Goal: Information Seeking & Learning: Learn about a topic

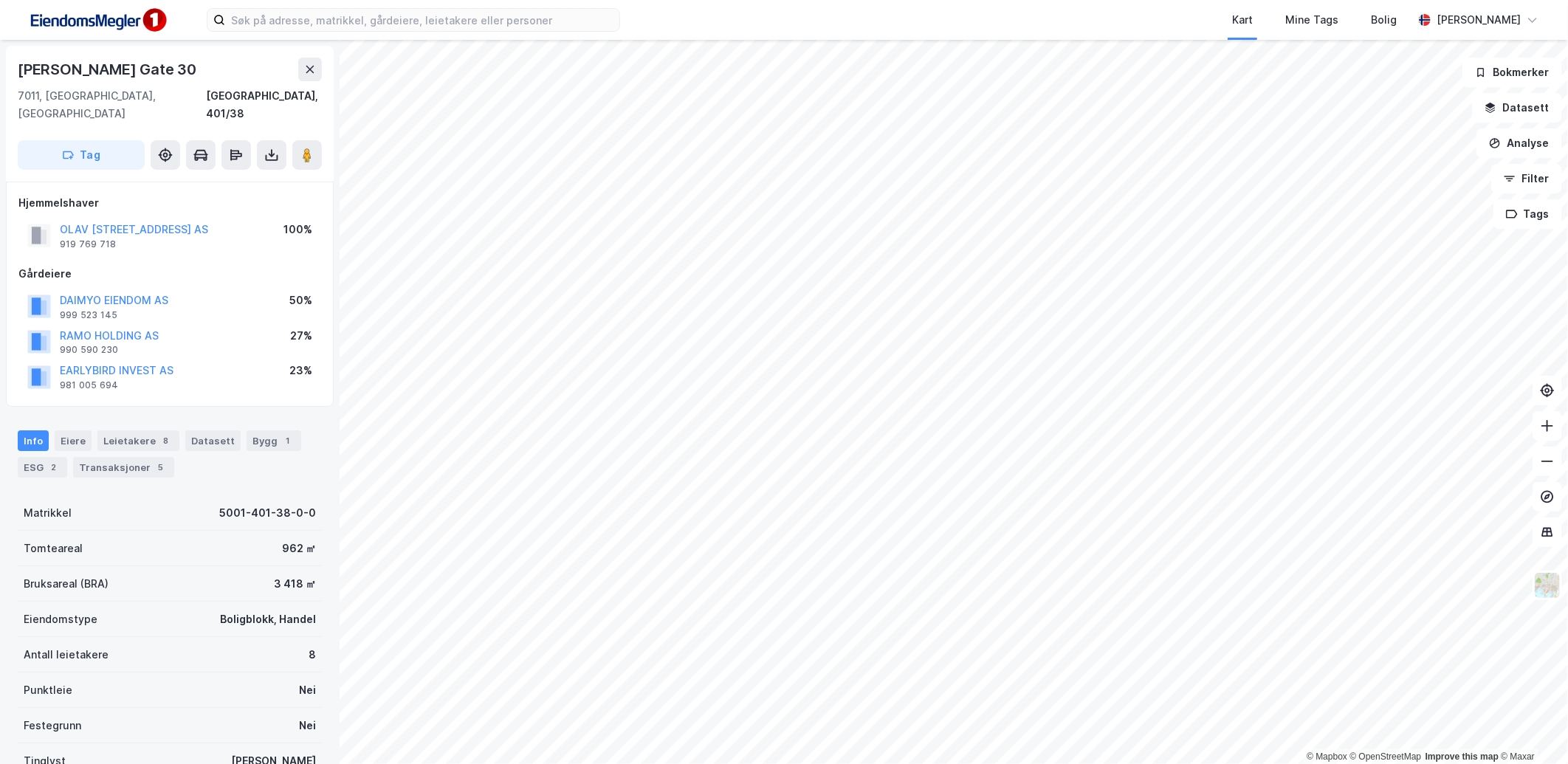
scroll to position [187, 0]
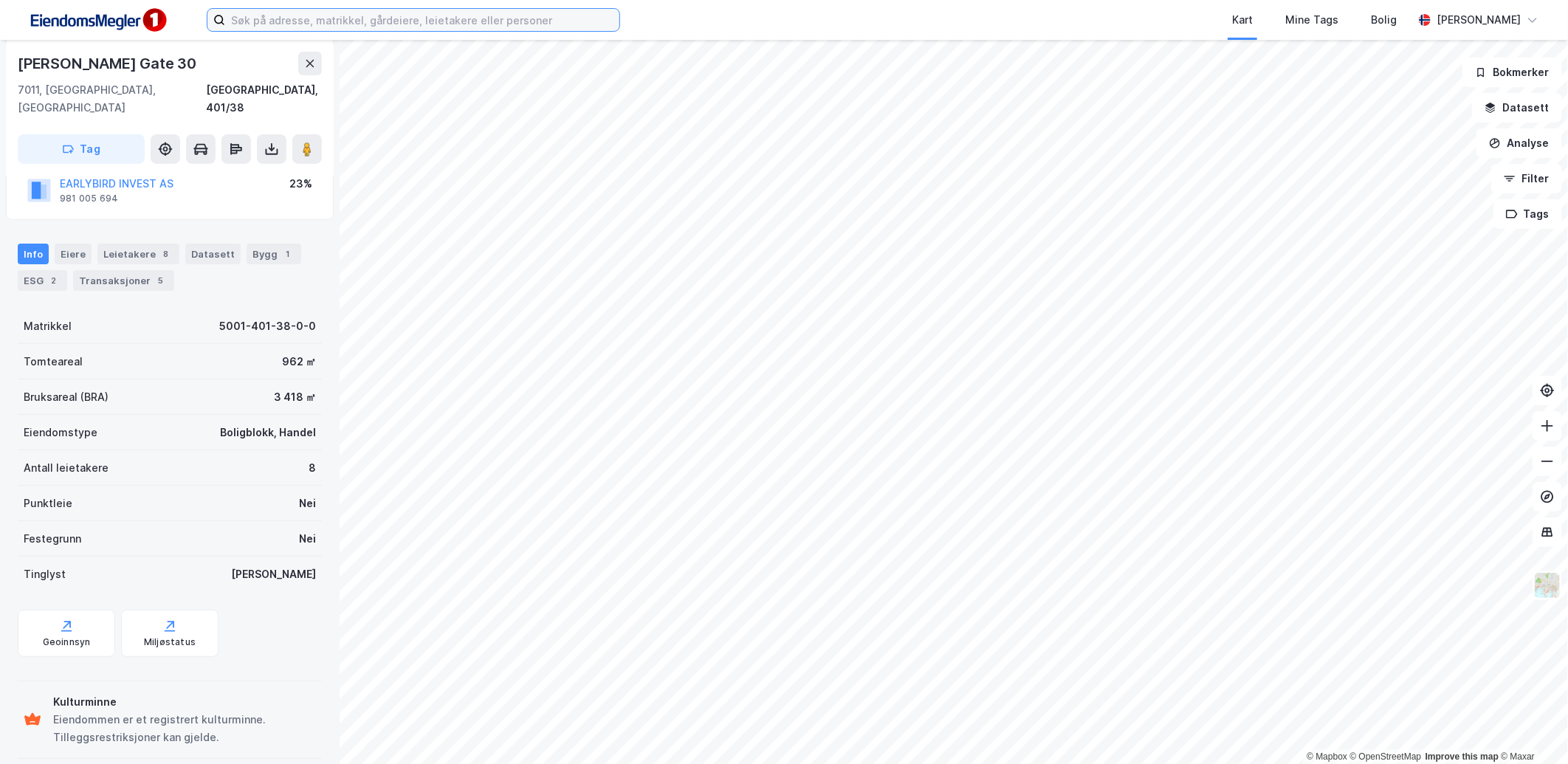
click at [281, 27] on input at bounding box center [422, 20] width 394 height 22
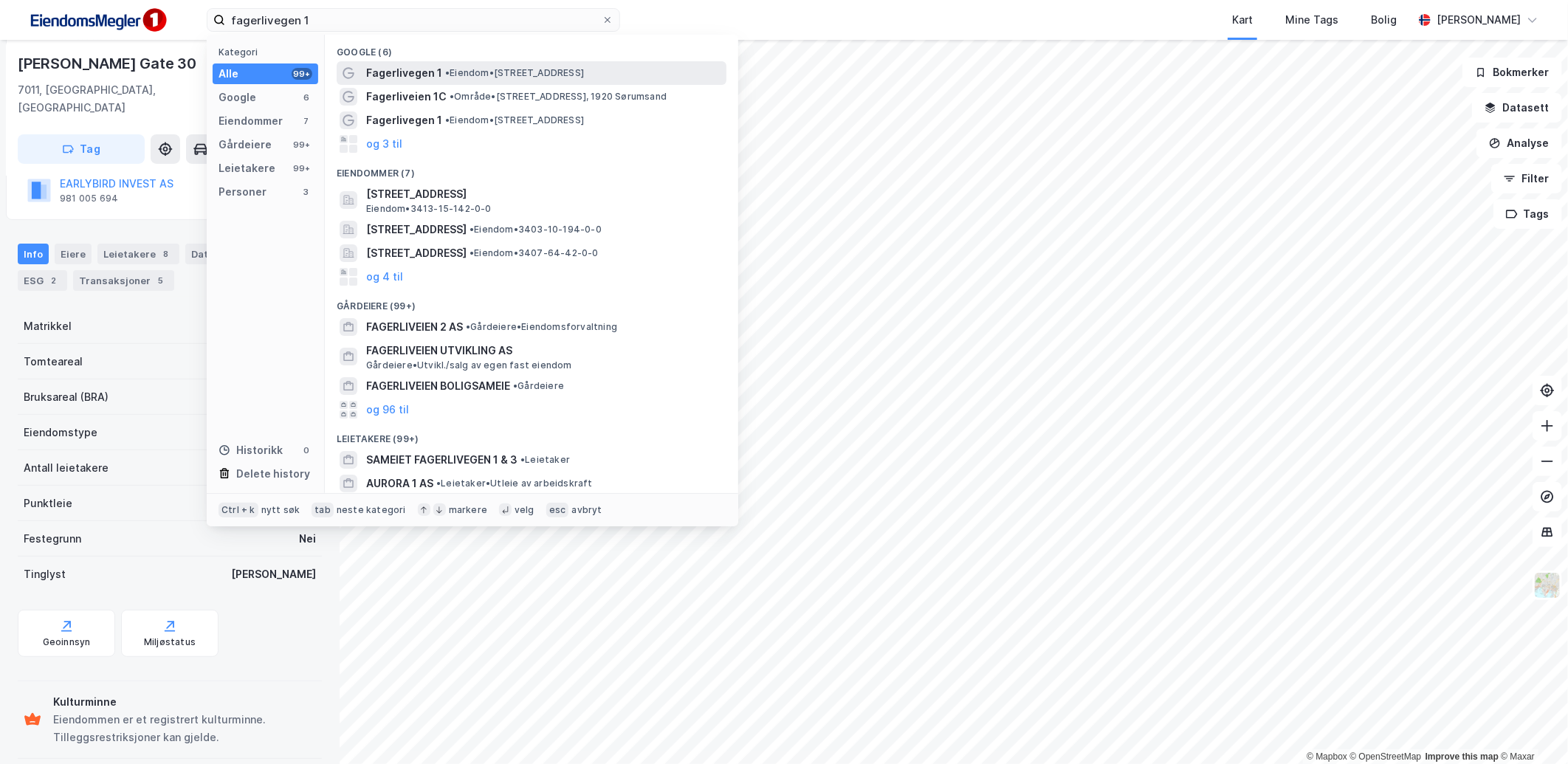
click at [422, 68] on span "Fagerlivegen 1" at bounding box center [403, 73] width 76 height 18
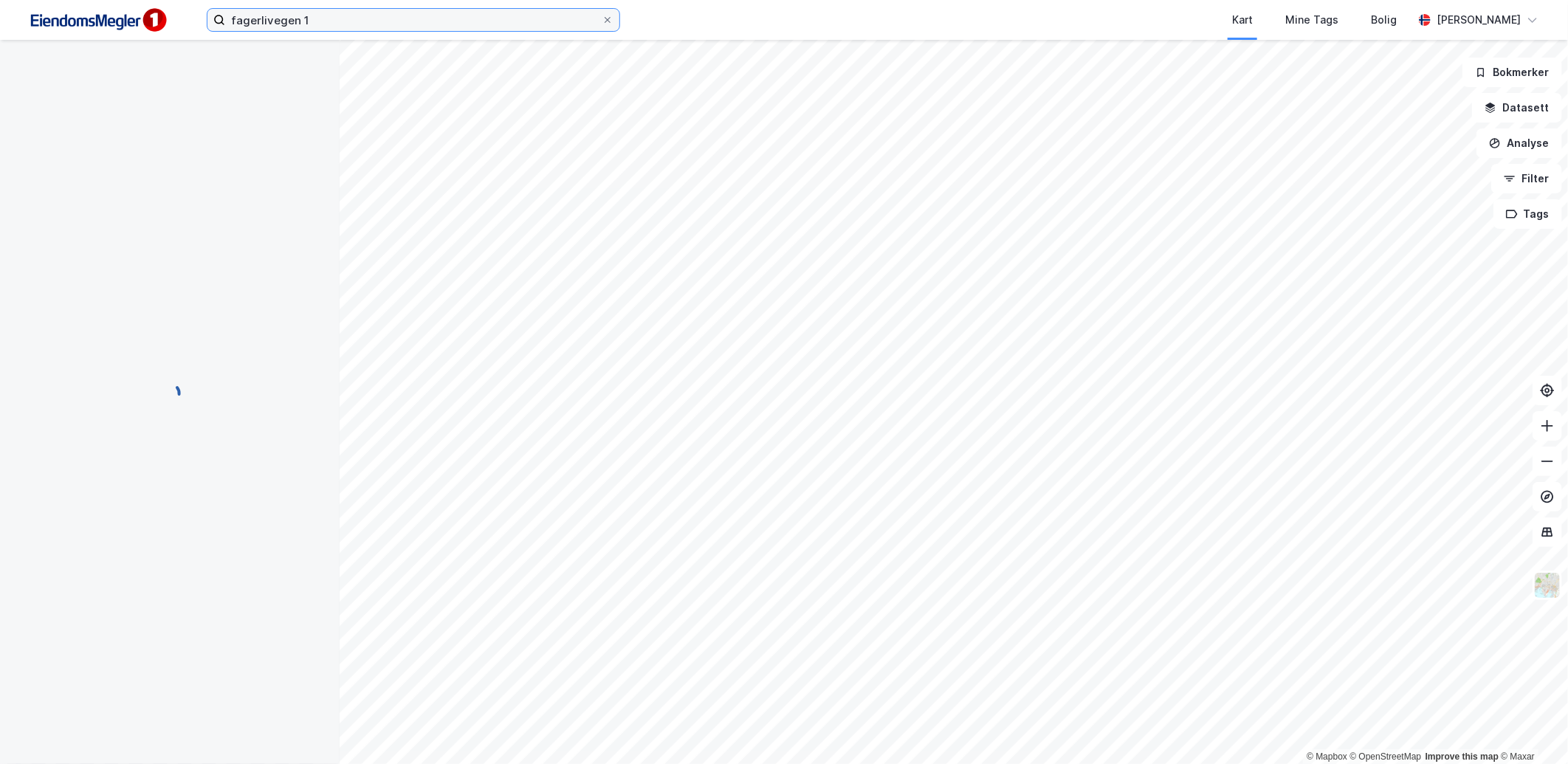
scroll to position [53, 0]
click at [395, 25] on input "fagerlivegen 1" at bounding box center [413, 20] width 377 height 22
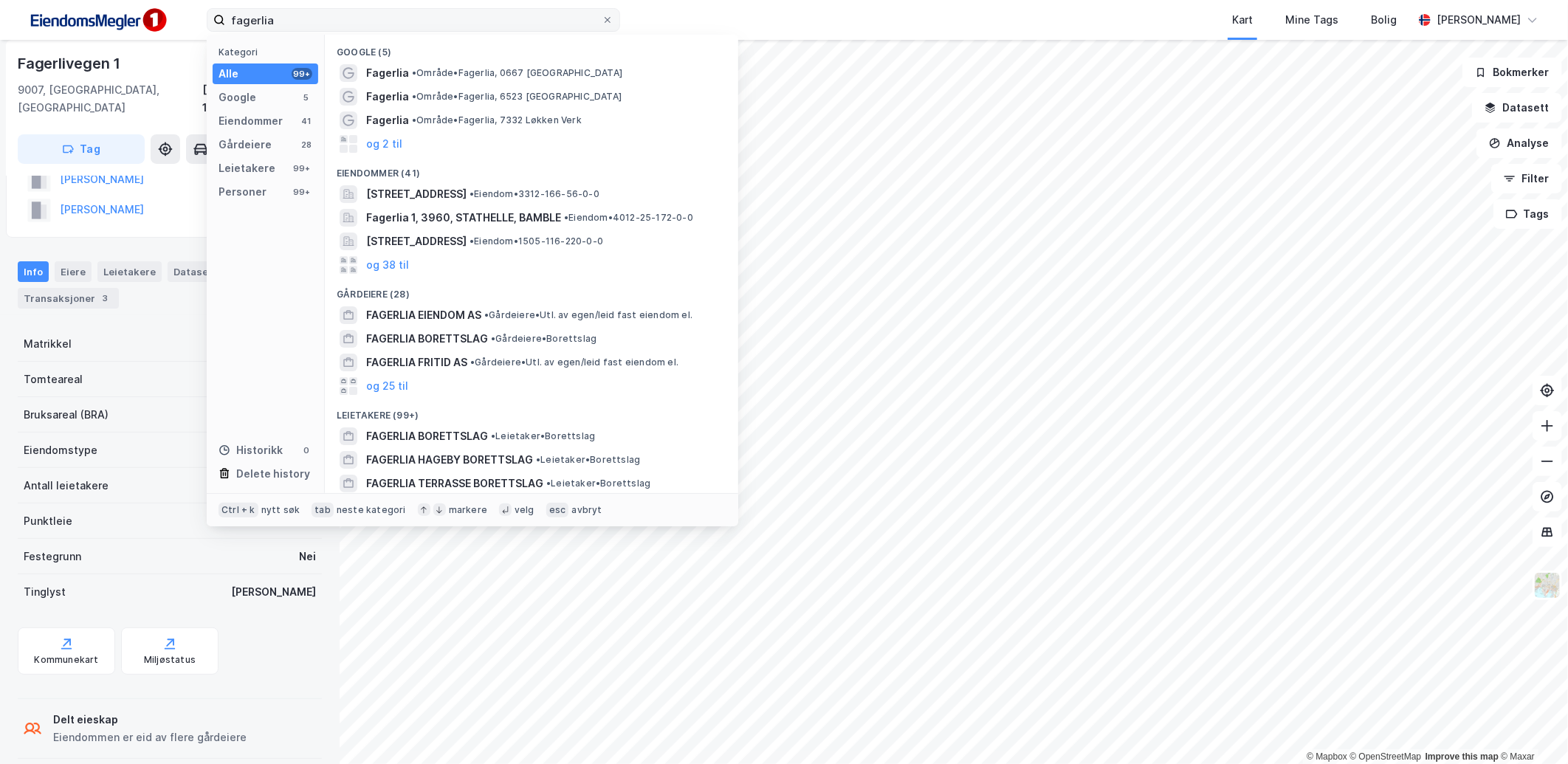
drag, startPoint x: 404, startPoint y: 31, endPoint x: 293, endPoint y: 24, distance: 111.2
click at [293, 24] on label "fagerlia" at bounding box center [413, 20] width 413 height 24
click at [293, 24] on input "fagerlia" at bounding box center [413, 20] width 377 height 22
drag, startPoint x: 296, startPoint y: 20, endPoint x: 190, endPoint y: 17, distance: 106.0
click at [190, 17] on div "fagerlia Kategori Alle 99+ Google 5 Eiendommer 41 Gårdeiere 28 Leietakere 99+ P…" at bounding box center [784, 20] width 1568 height 40
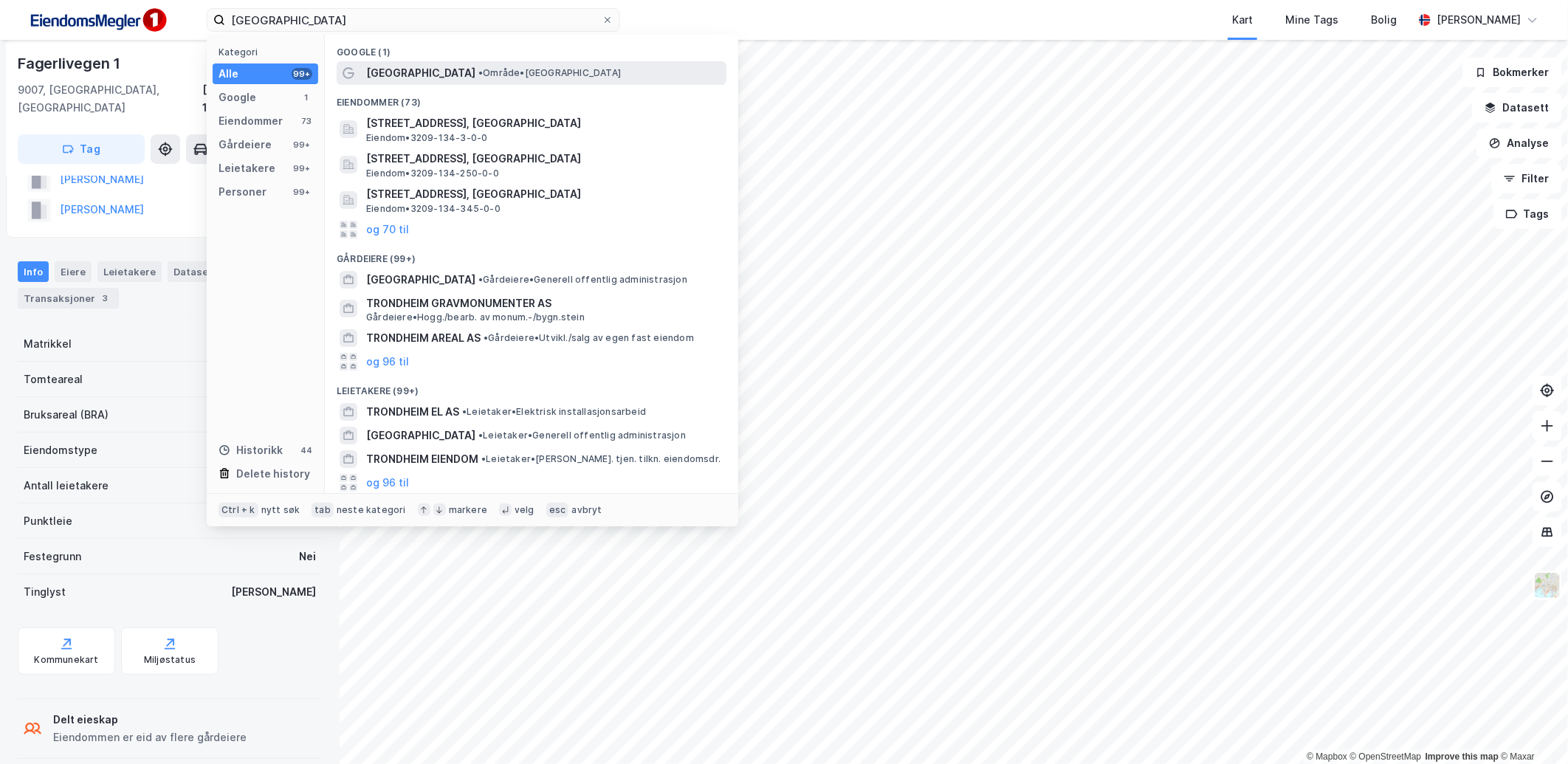
click at [433, 80] on div "[GEOGRAPHIC_DATA] • Område • [GEOGRAPHIC_DATA]" at bounding box center [544, 73] width 357 height 18
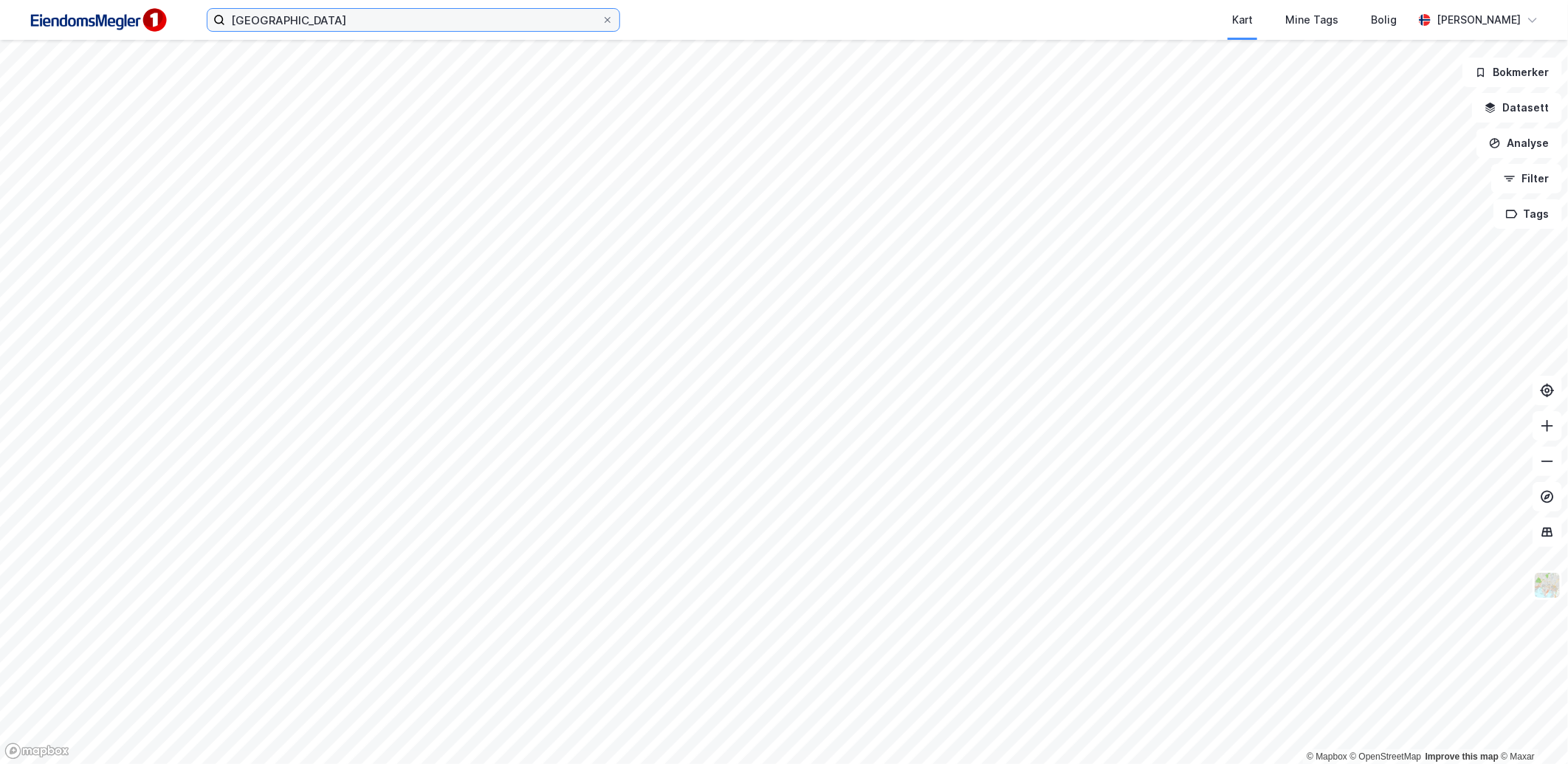
click at [317, 17] on input "[GEOGRAPHIC_DATA]" at bounding box center [413, 20] width 377 height 22
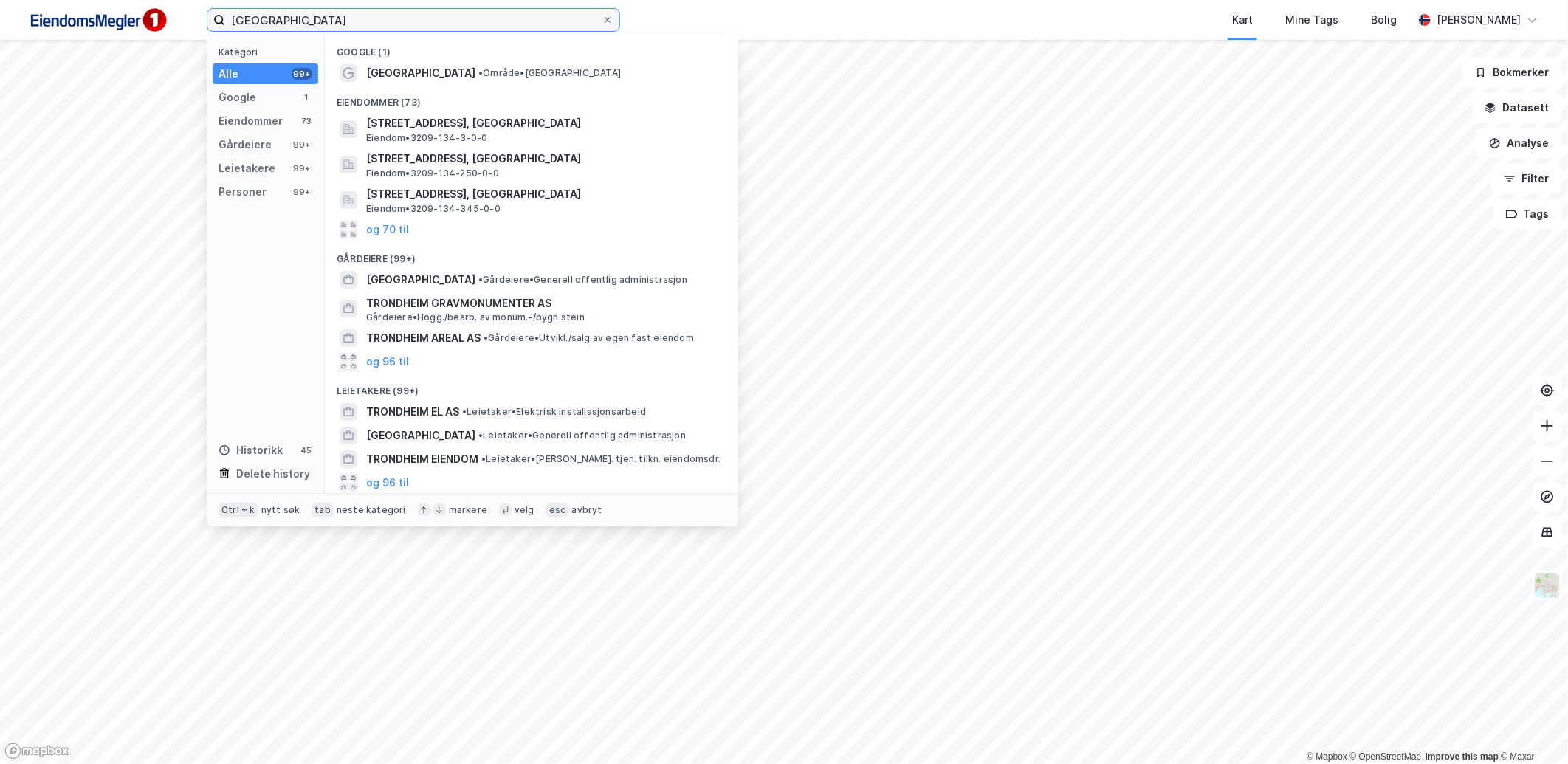
click at [317, 17] on input "[GEOGRAPHIC_DATA]" at bounding box center [413, 20] width 377 height 22
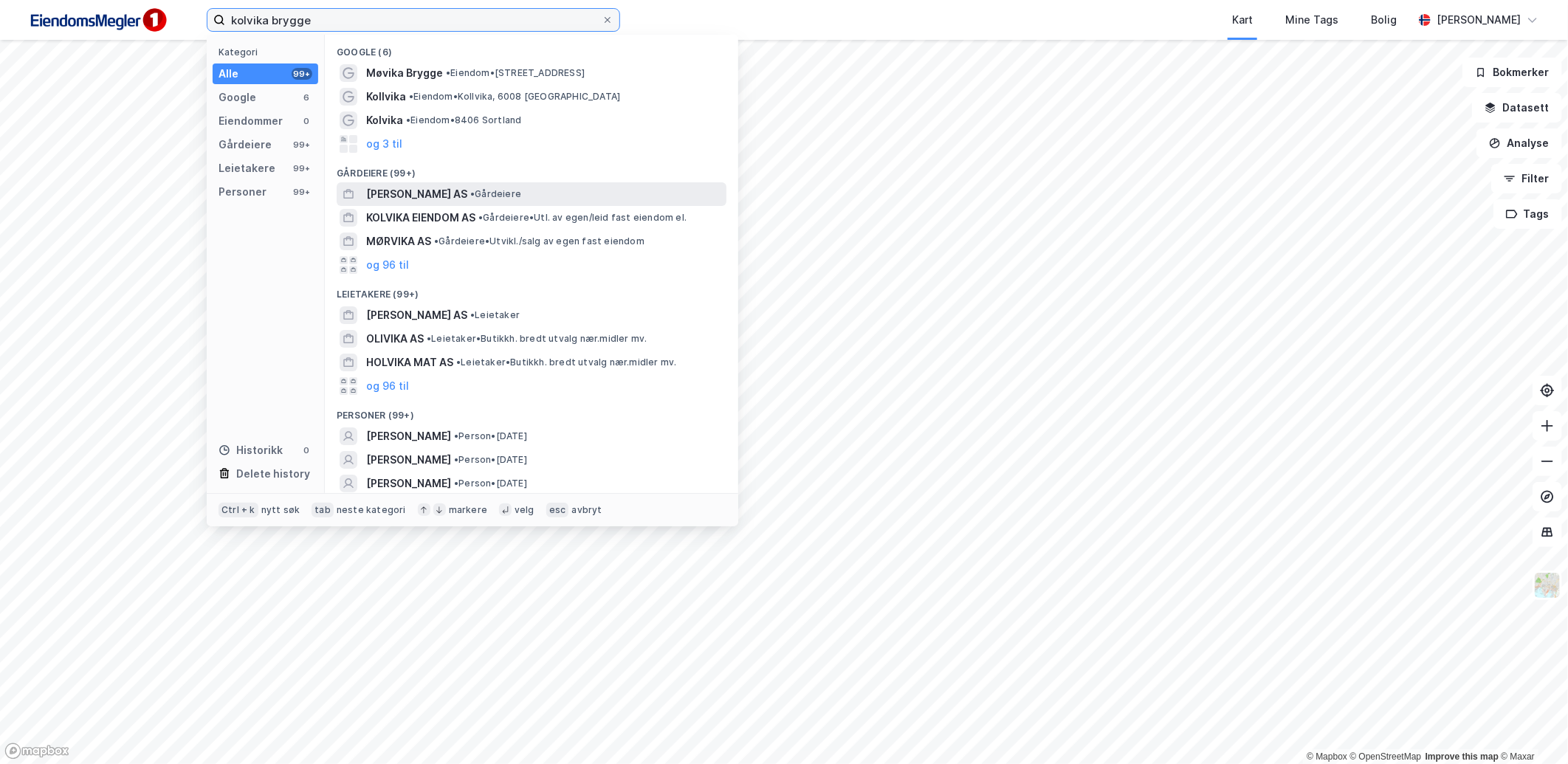
type input "kolvika brygge"
click at [543, 186] on div "[PERSON_NAME] AS • Gårdeiere" at bounding box center [544, 194] width 357 height 18
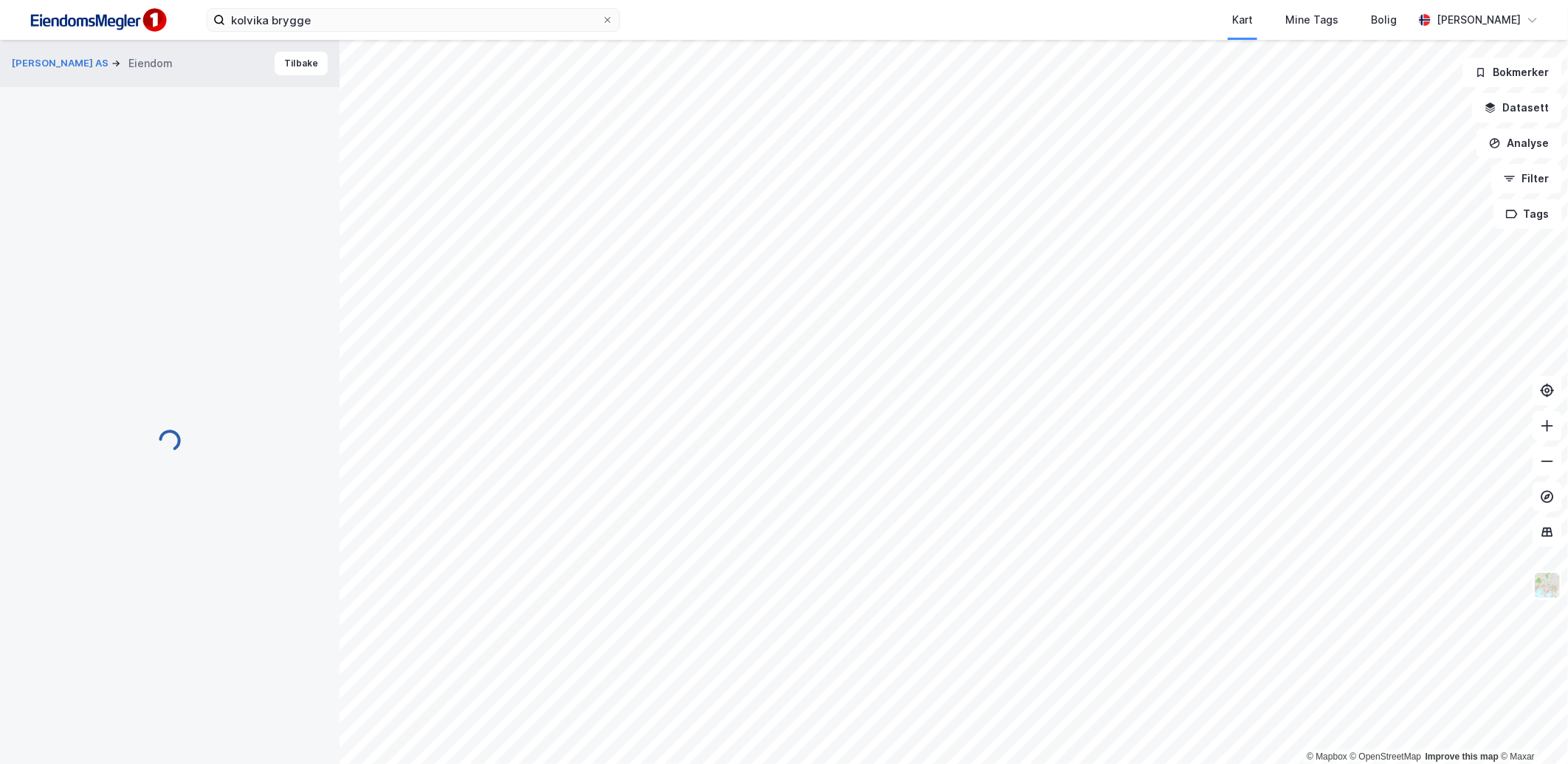
scroll to position [53, 0]
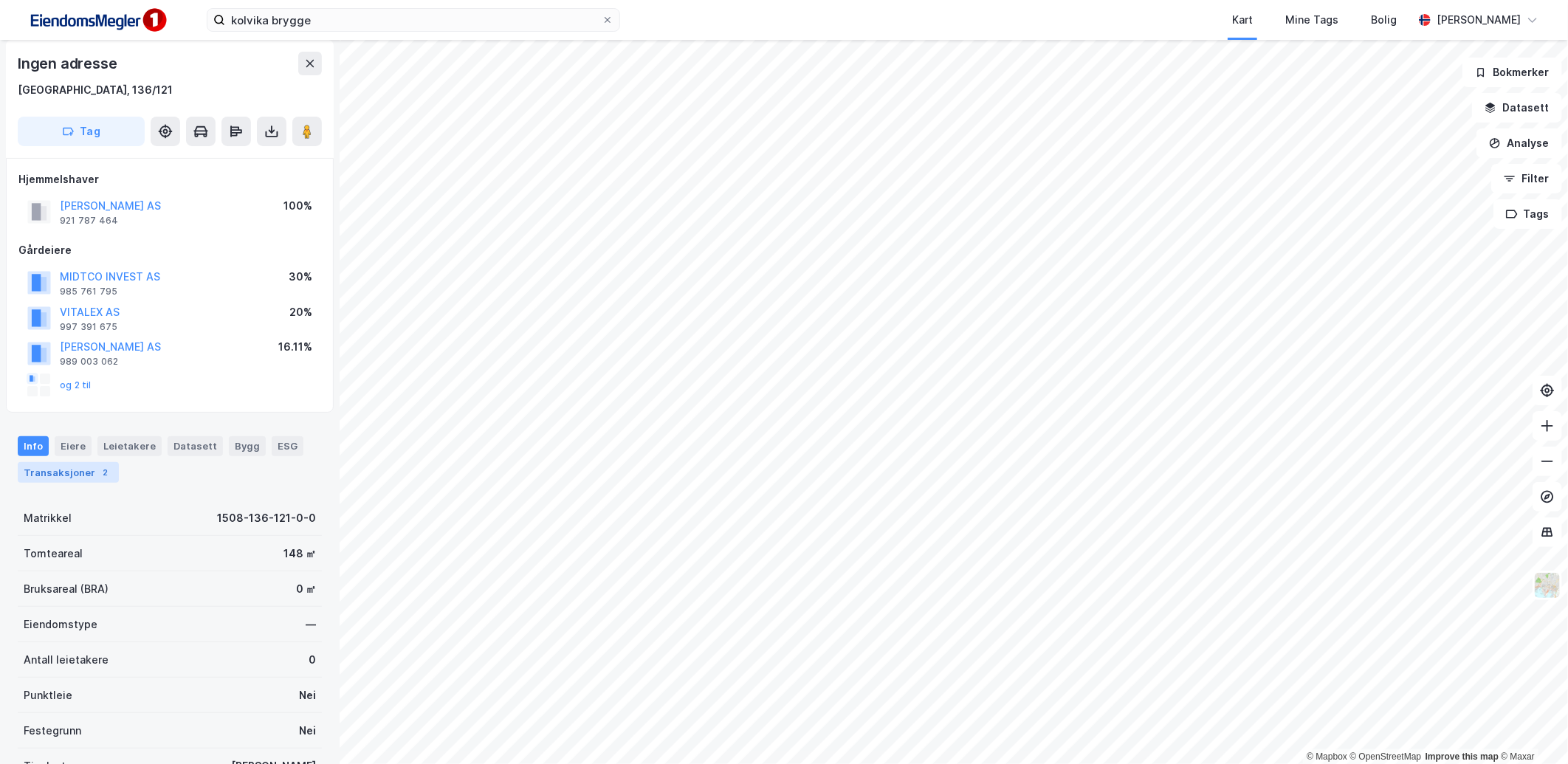
click at [80, 475] on div "Transaksjoner 2" at bounding box center [68, 472] width 101 height 20
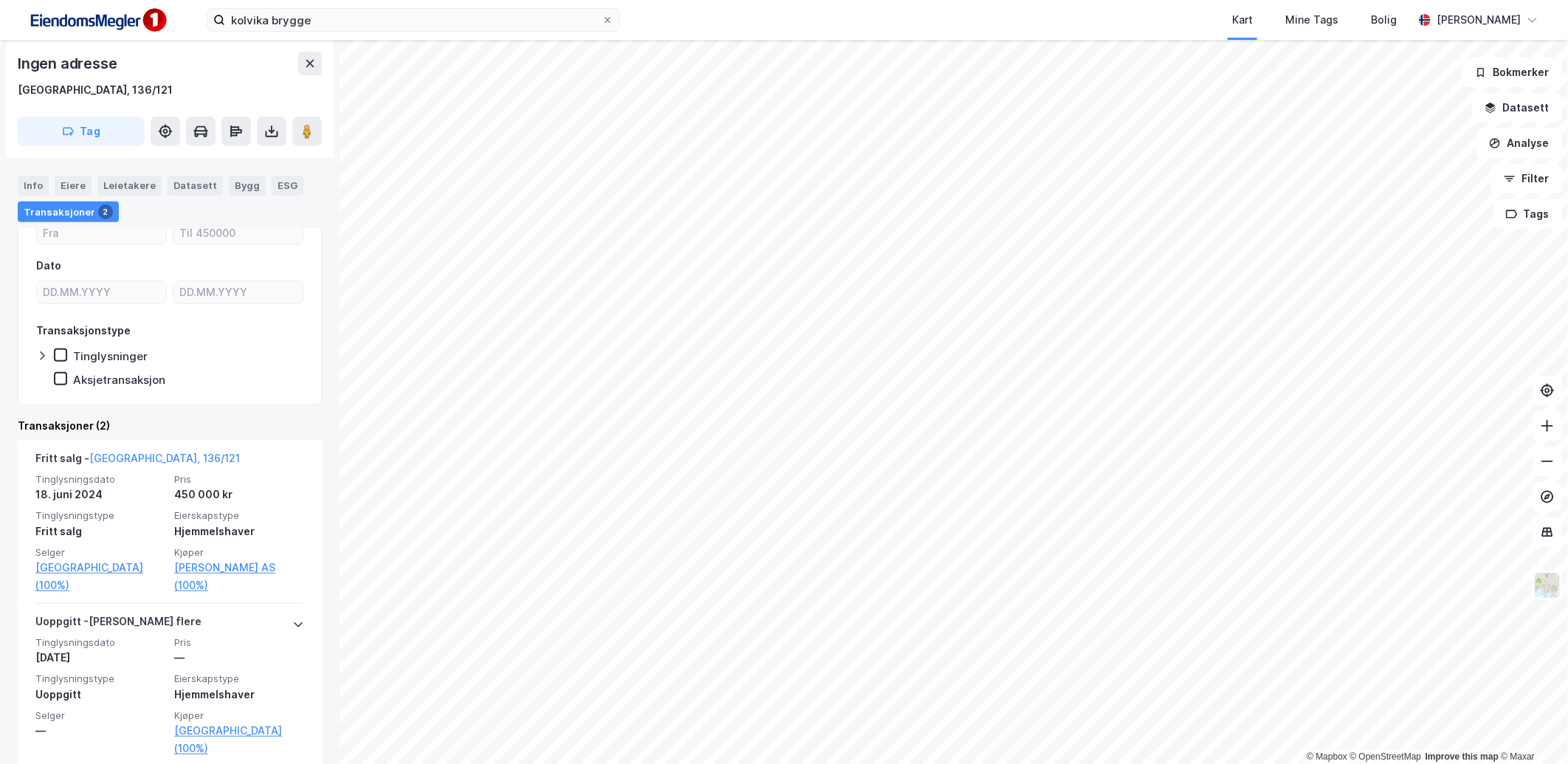
scroll to position [381, 0]
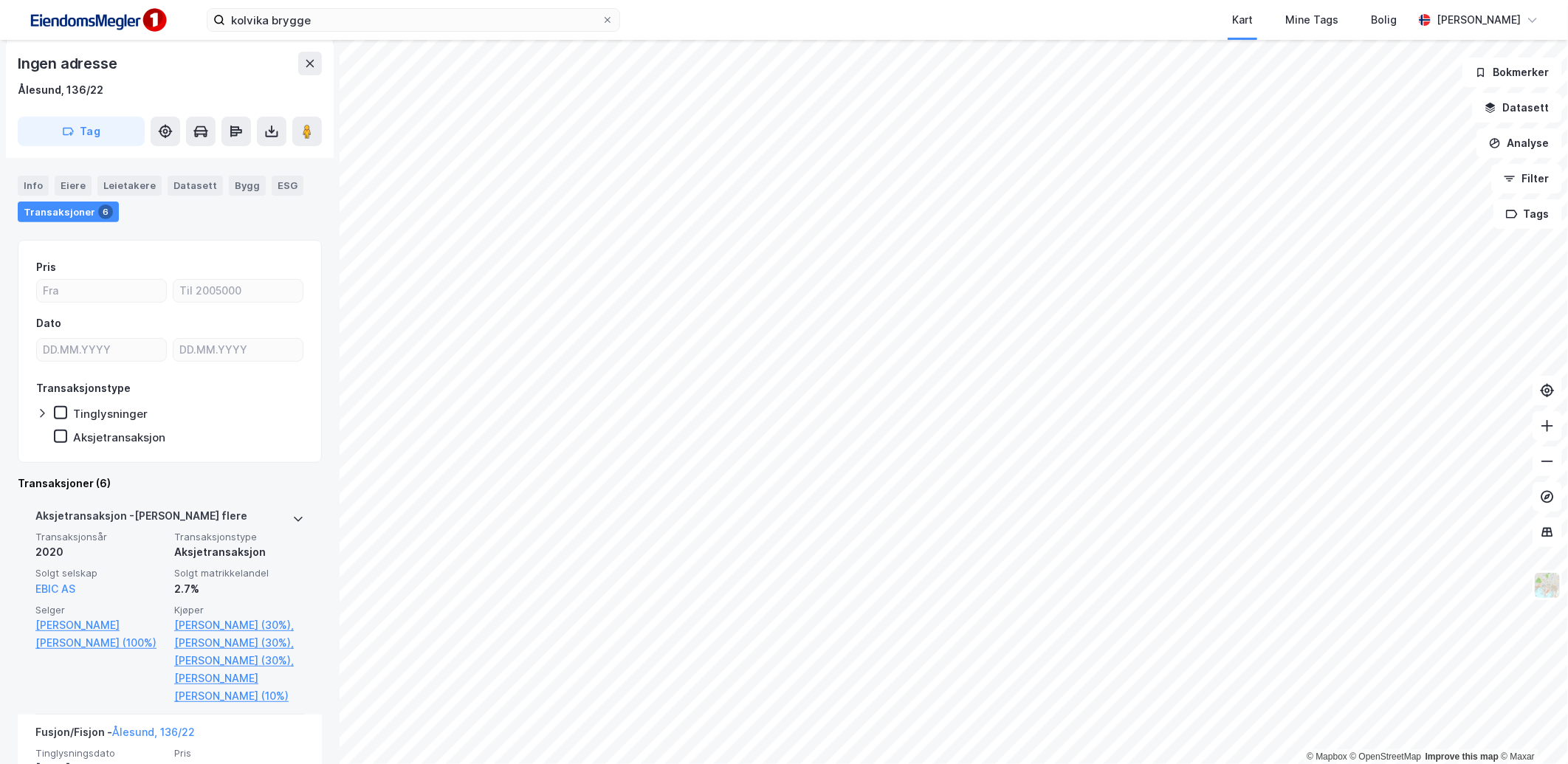
scroll to position [264, 0]
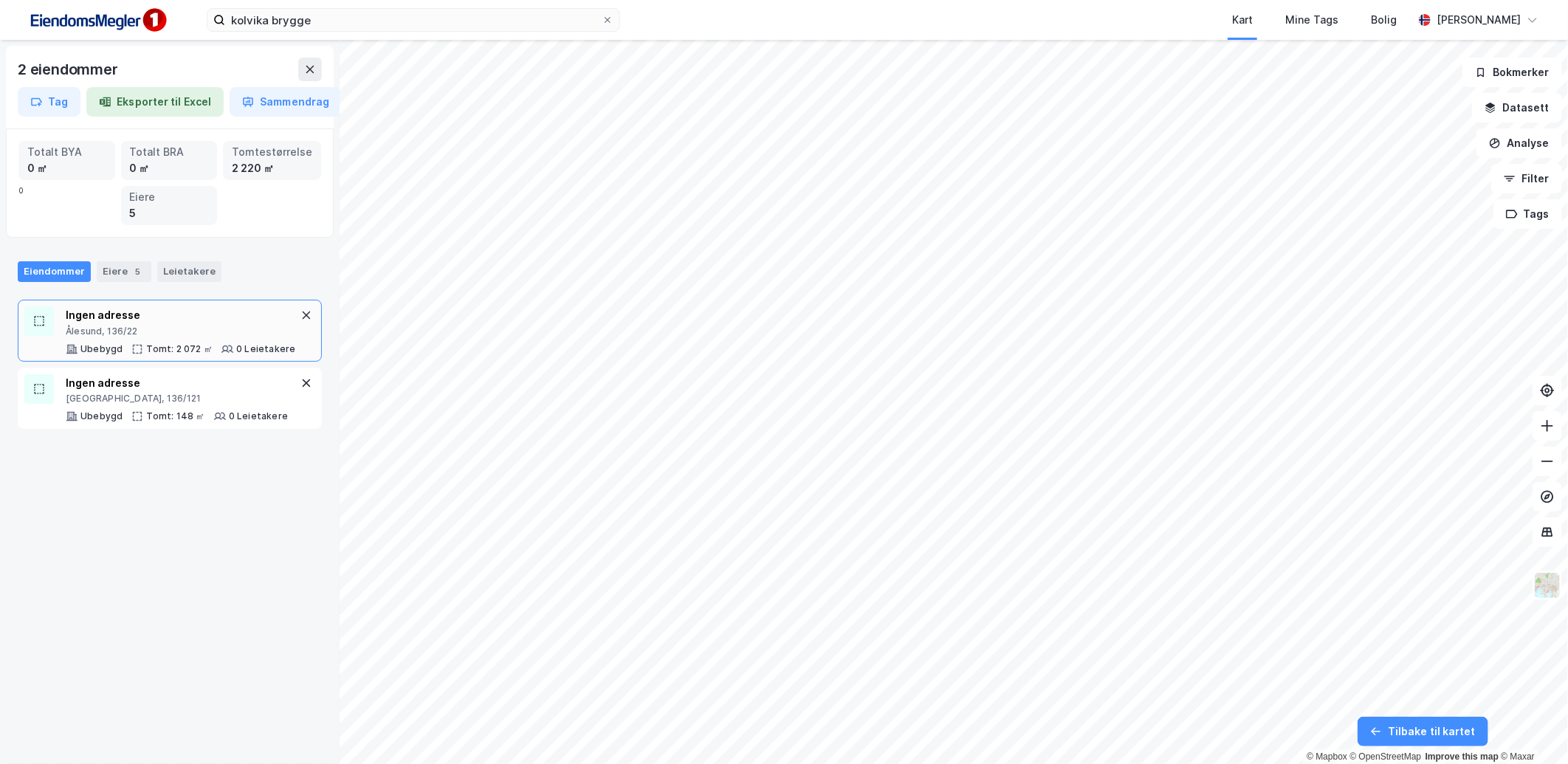
drag, startPoint x: 145, startPoint y: 319, endPoint x: 163, endPoint y: 319, distance: 18.0
click at [146, 319] on div "Ingen adresse" at bounding box center [181, 316] width 229 height 18
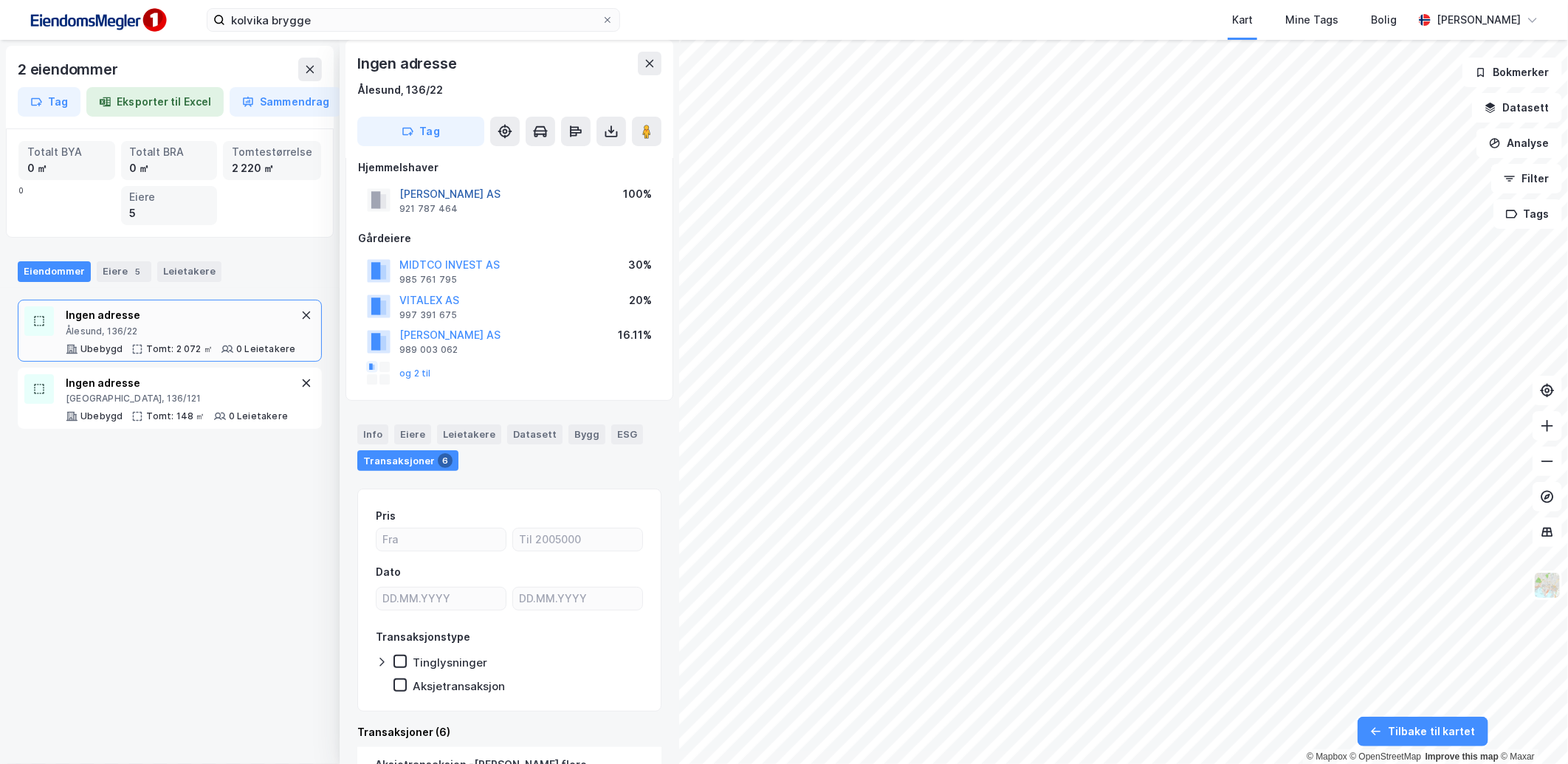
click at [0, 0] on button "[PERSON_NAME] AS" at bounding box center [0, 0] width 0 height 0
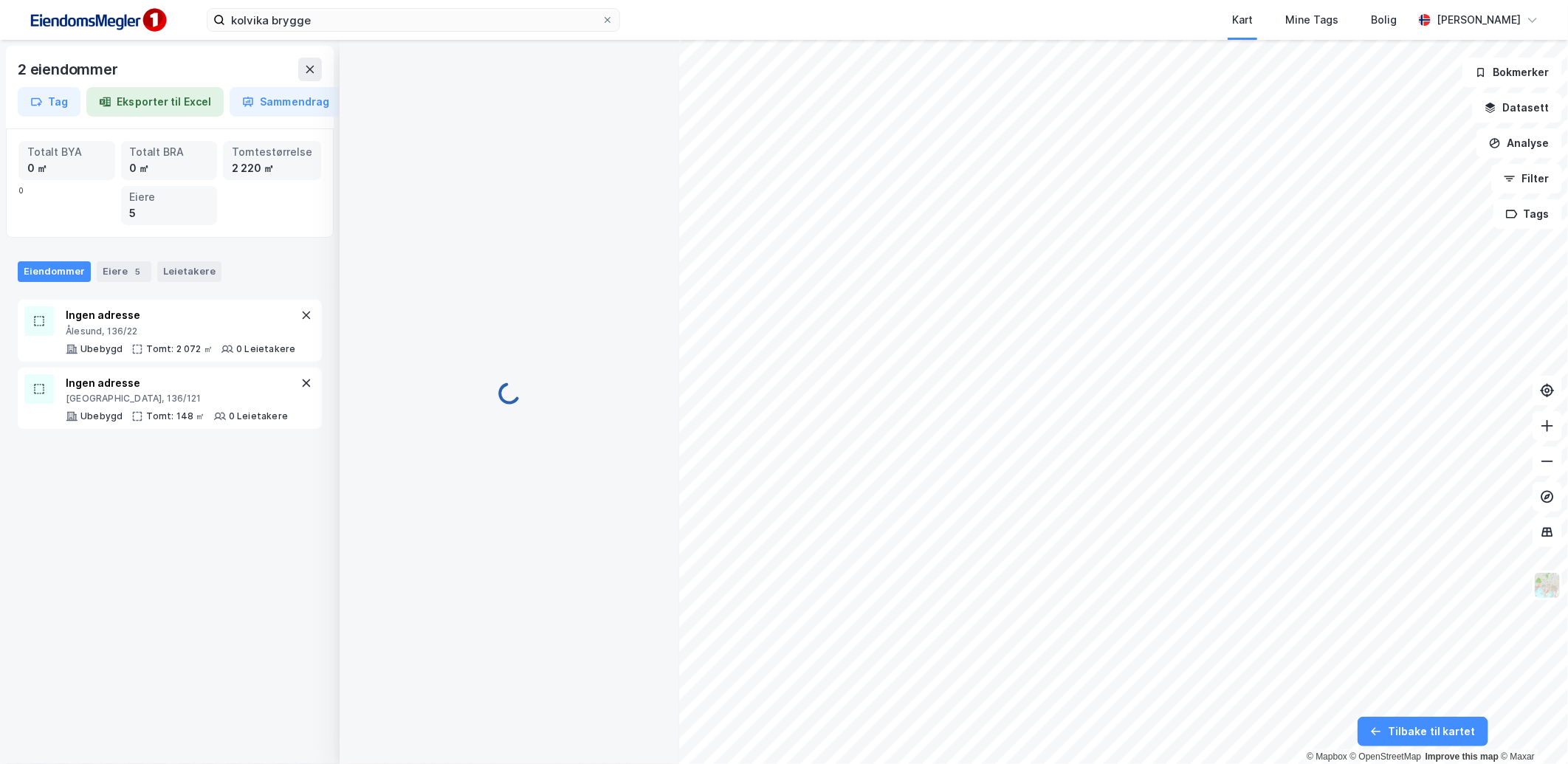
scroll to position [18, 0]
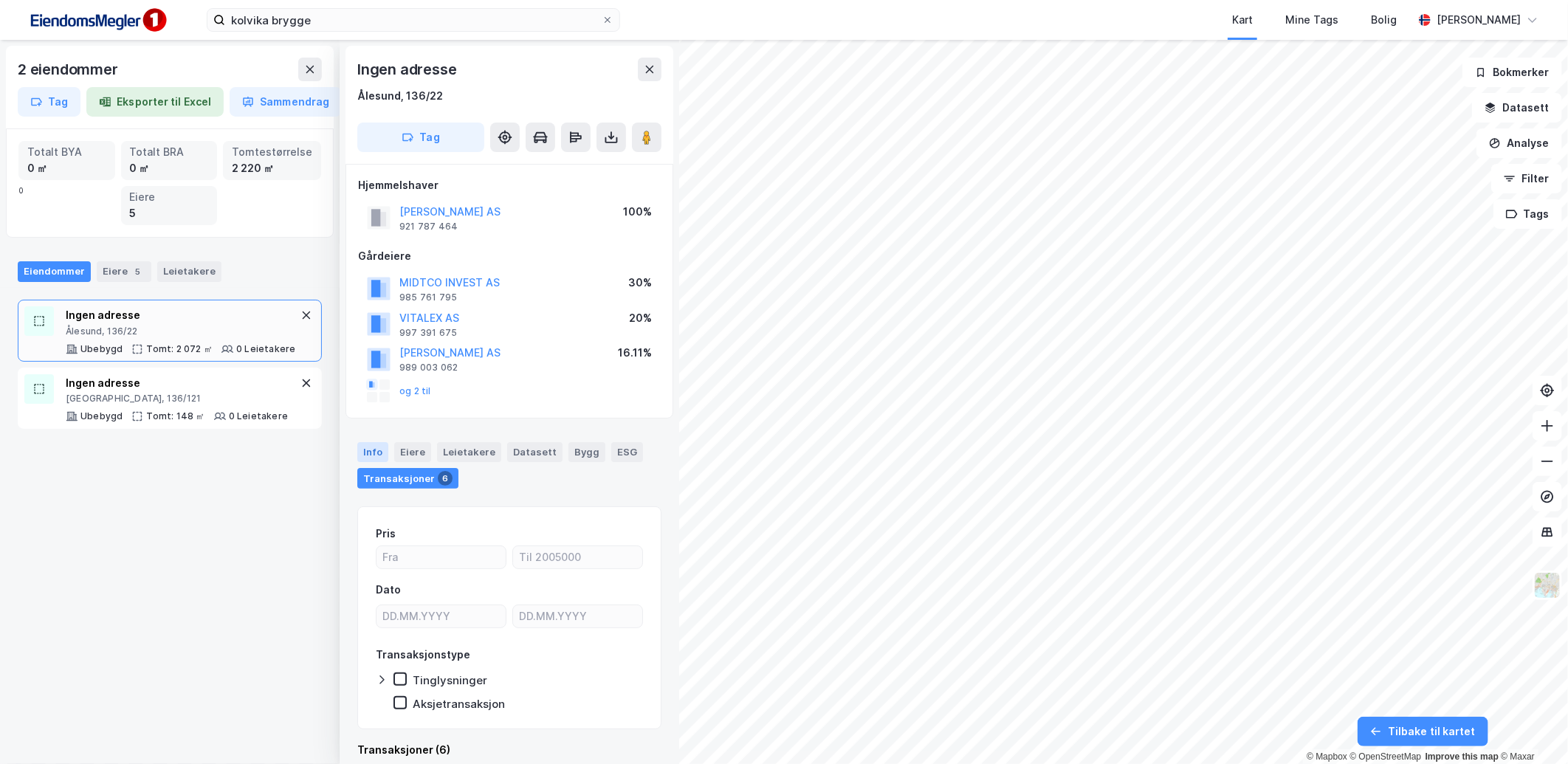
click at [384, 443] on div "Info" at bounding box center [372, 452] width 31 height 20
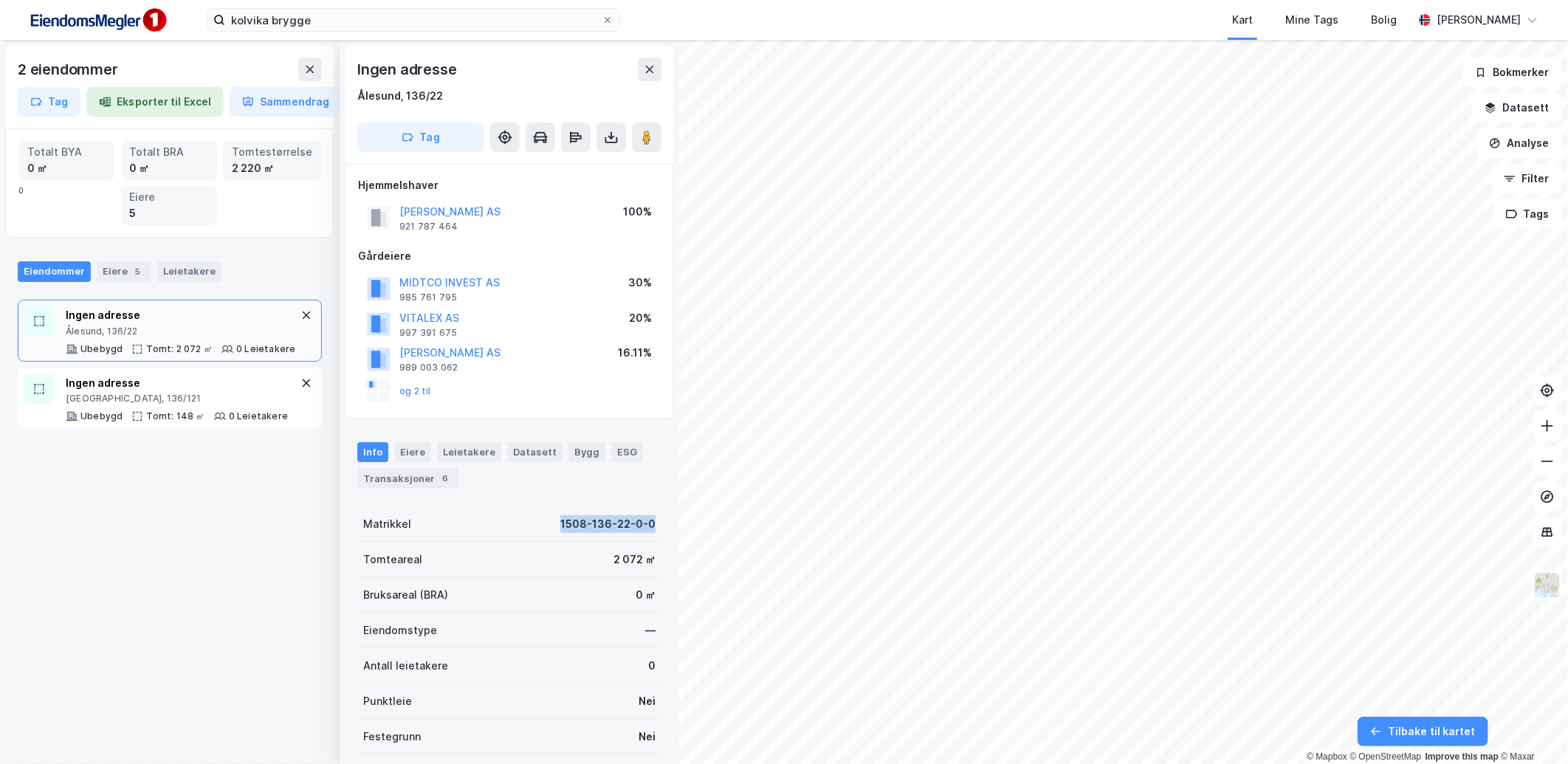
drag, startPoint x: 547, startPoint y: 522, endPoint x: 647, endPoint y: 522, distance: 100.0
click at [647, 522] on div "Matrikkel 1508-136-22-0-0" at bounding box center [509, 525] width 304 height 36
copy div "1508-136-22-0-0"
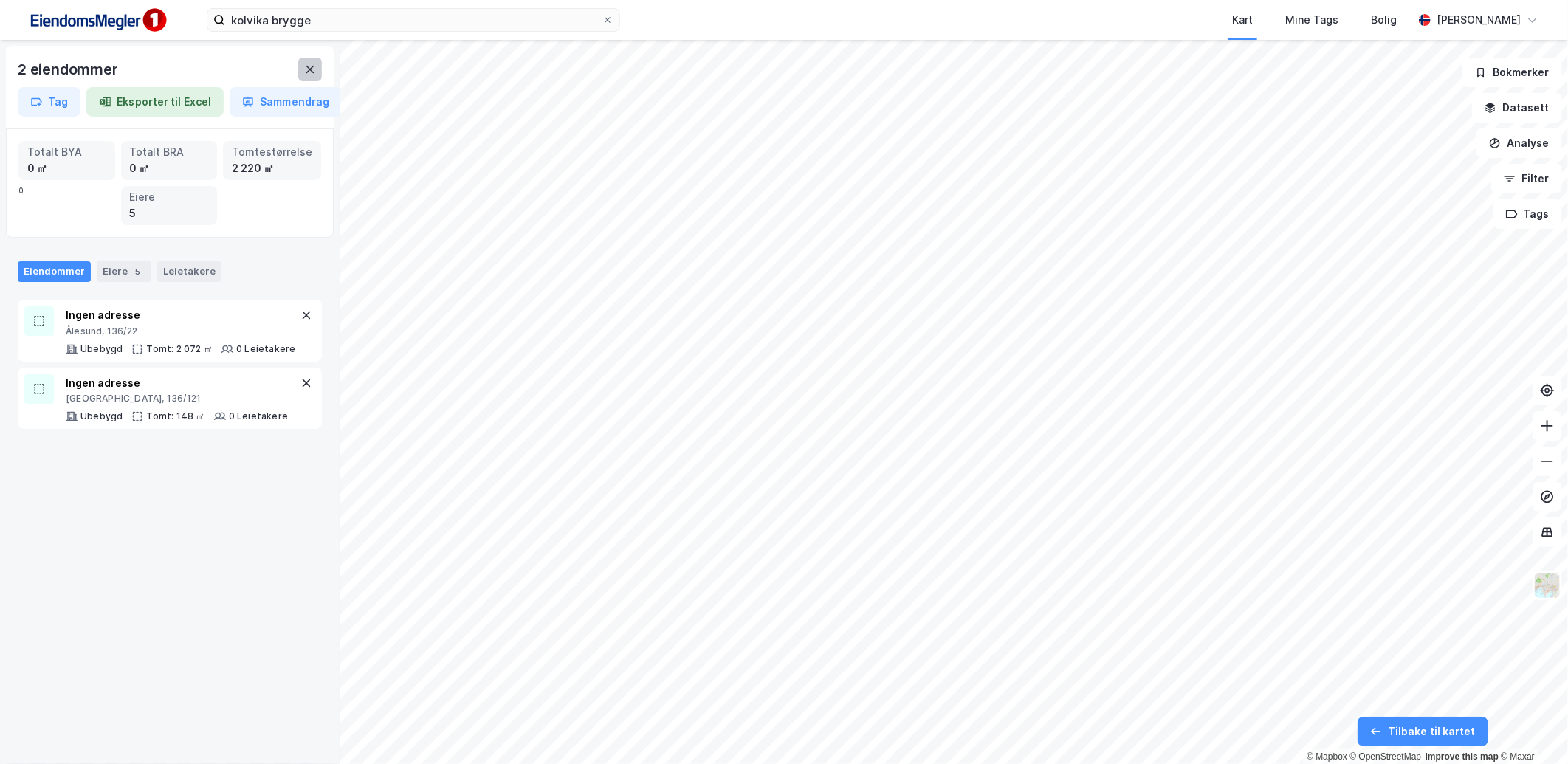
click at [310, 63] on icon at bounding box center [310, 69] width 12 height 12
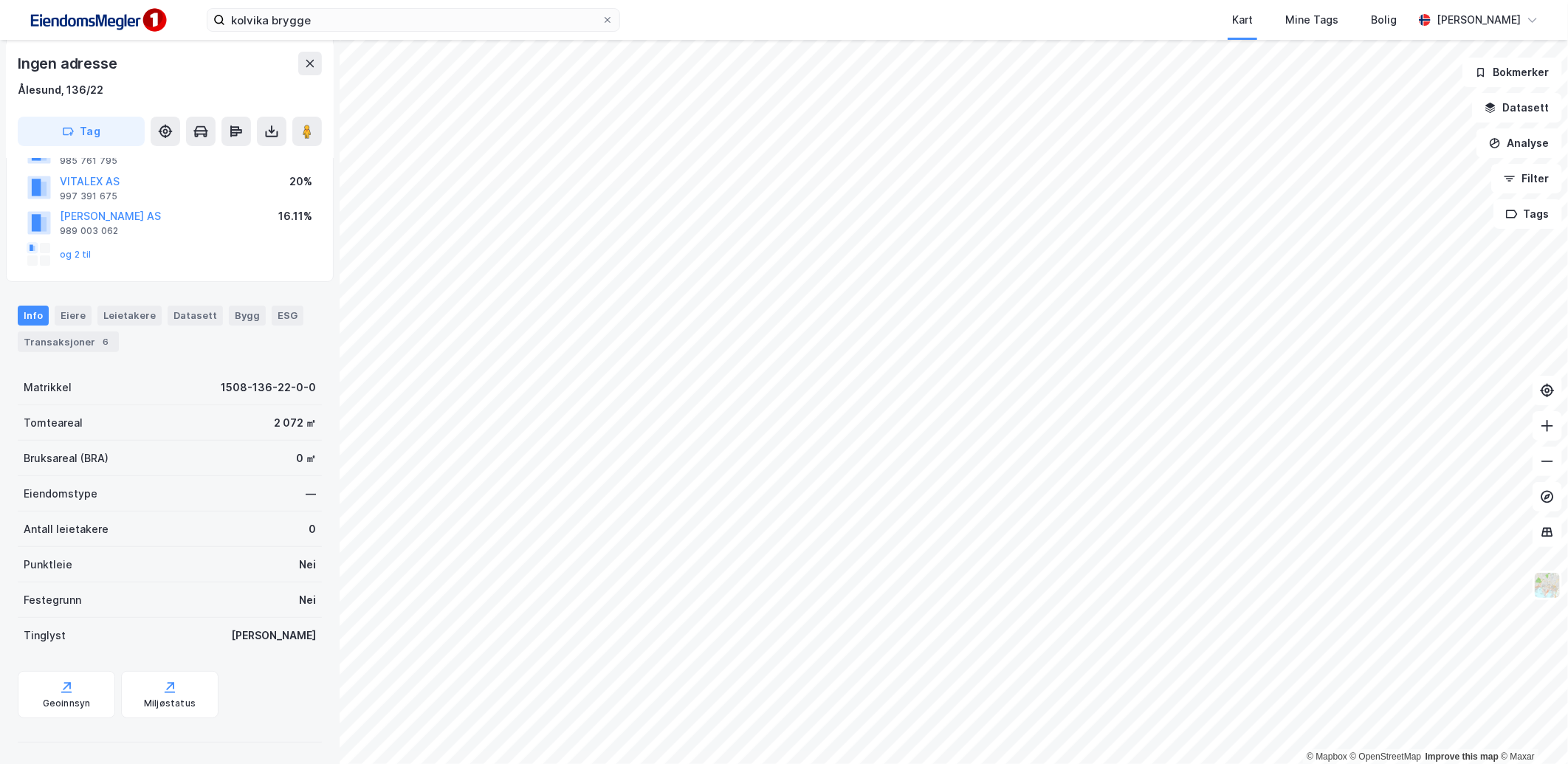
scroll to position [138, 0]
click at [1525, 104] on button "Datasett" at bounding box center [1517, 107] width 90 height 29
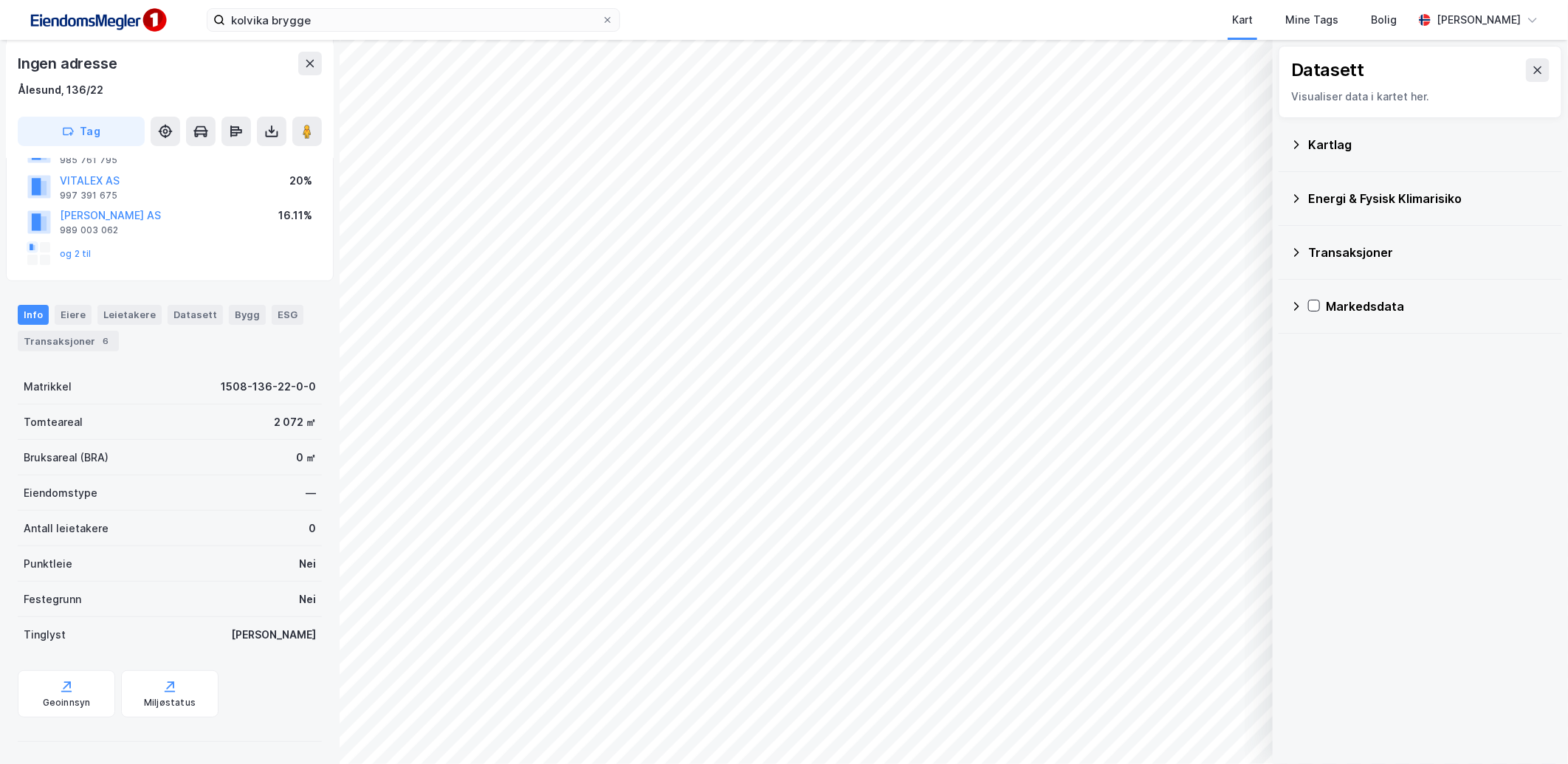
click at [1288, 146] on div "Kartlag" at bounding box center [1420, 145] width 283 height 54
click at [1296, 146] on icon at bounding box center [1296, 145] width 12 height 12
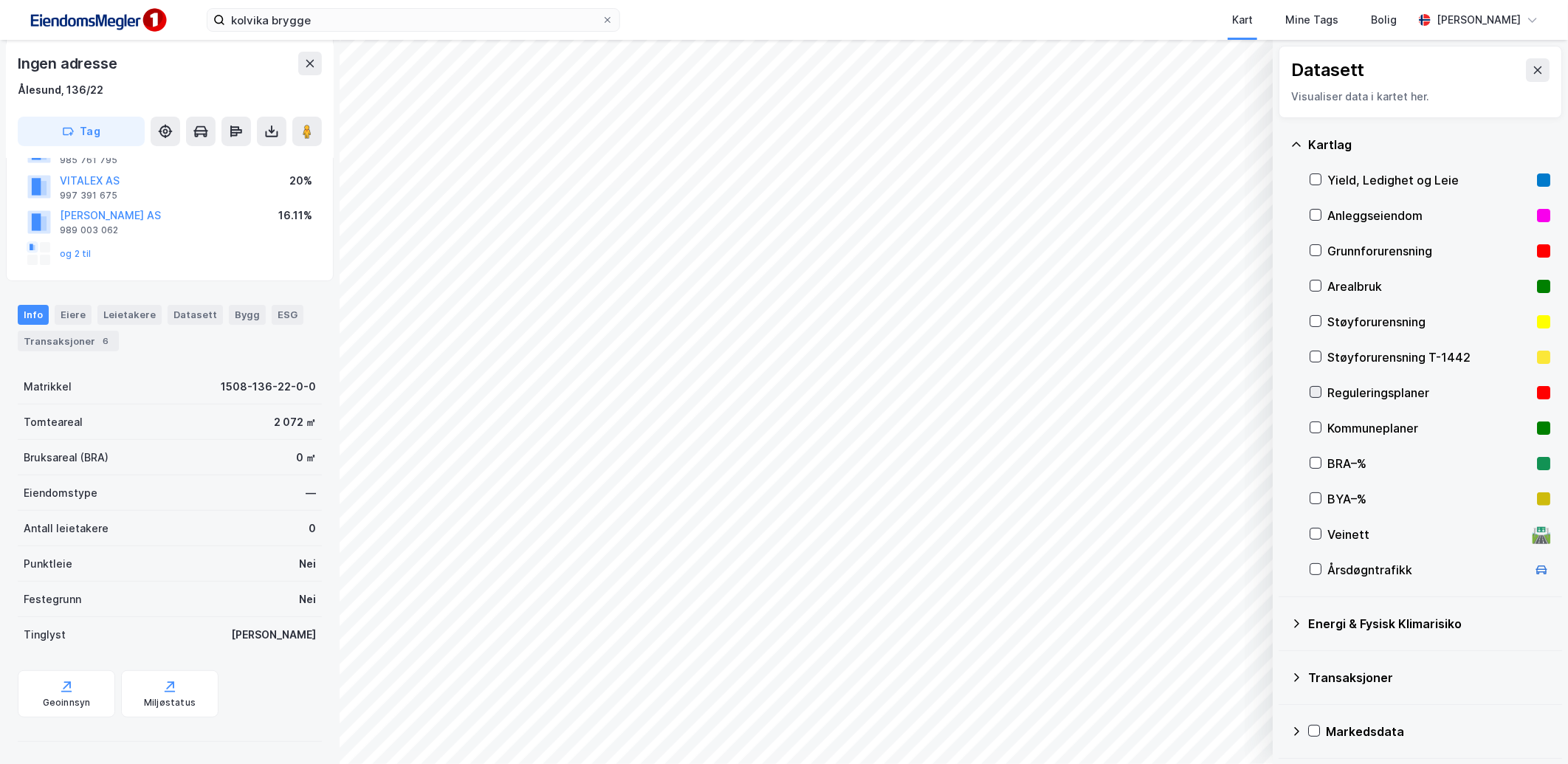
click at [1314, 390] on icon at bounding box center [1315, 392] width 11 height 11
click at [1313, 390] on icon at bounding box center [1315, 392] width 11 height 11
click at [1317, 394] on icon at bounding box center [1315, 392] width 11 height 11
click at [1316, 422] on icon at bounding box center [1315, 427] width 11 height 11
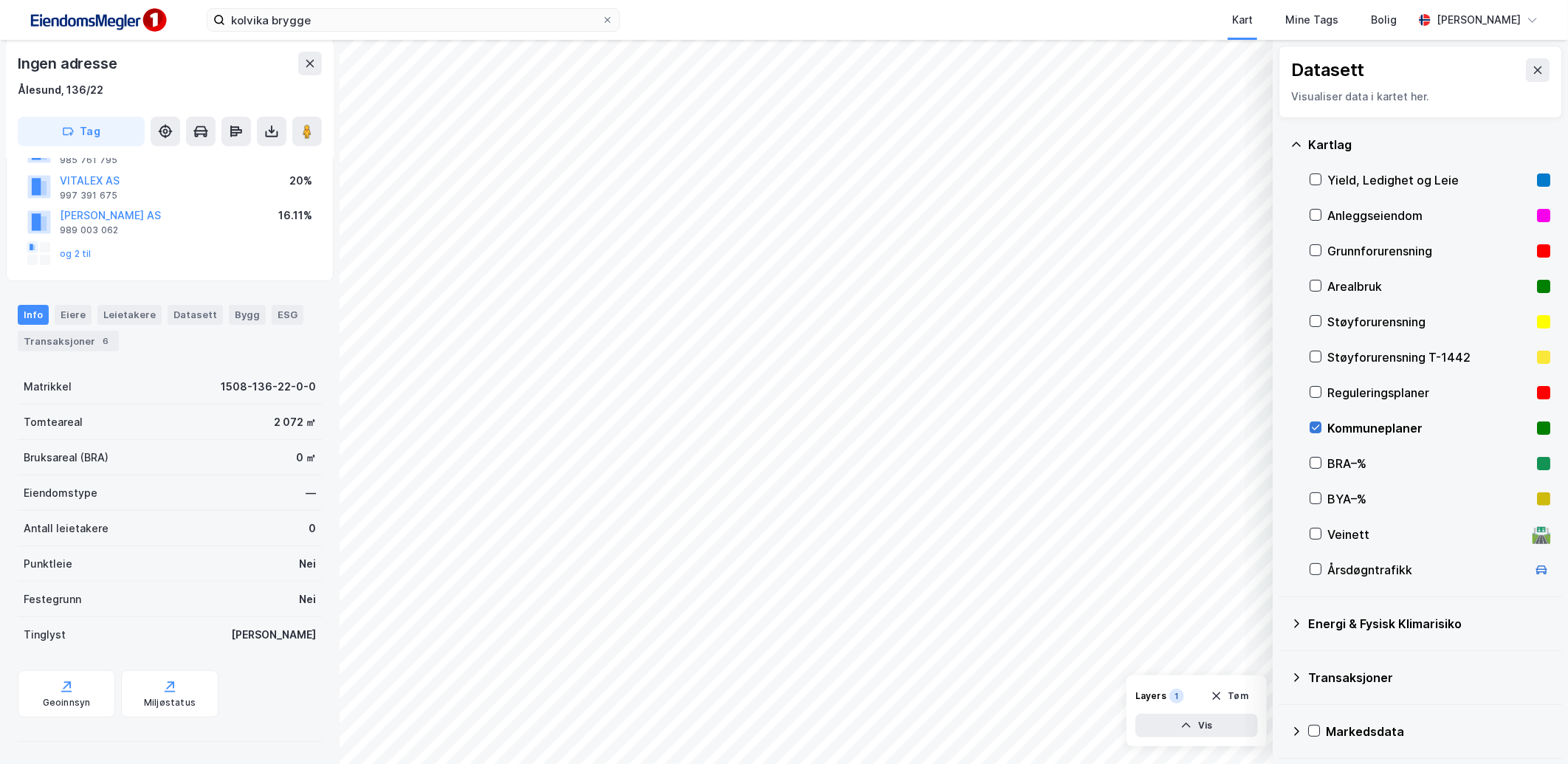
click at [1317, 426] on icon at bounding box center [1315, 427] width 11 height 11
click at [1311, 390] on icon at bounding box center [1315, 392] width 11 height 11
click at [70, 697] on div "Geoinnsyn" at bounding box center [67, 703] width 48 height 12
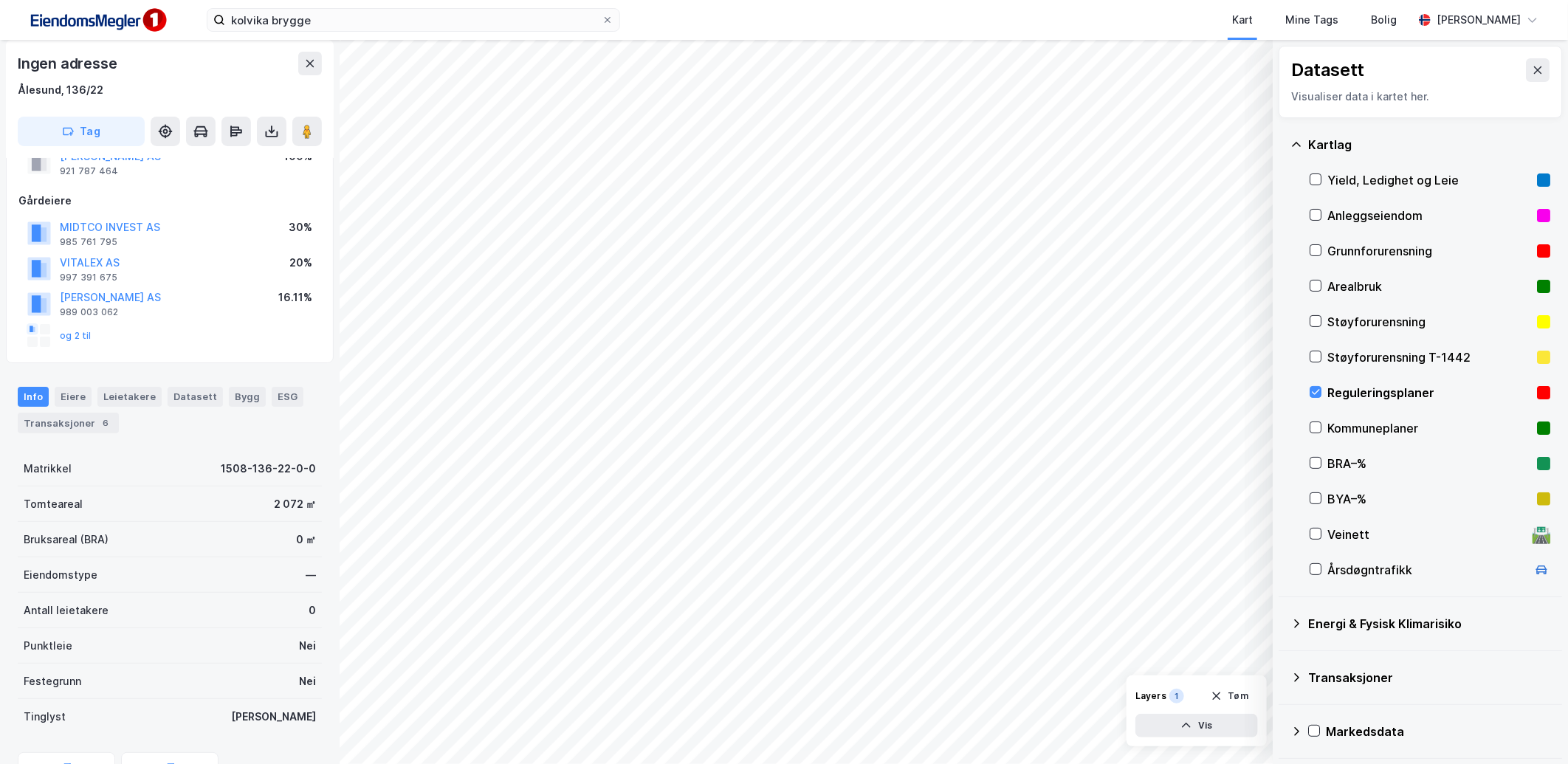
scroll to position [82, 0]
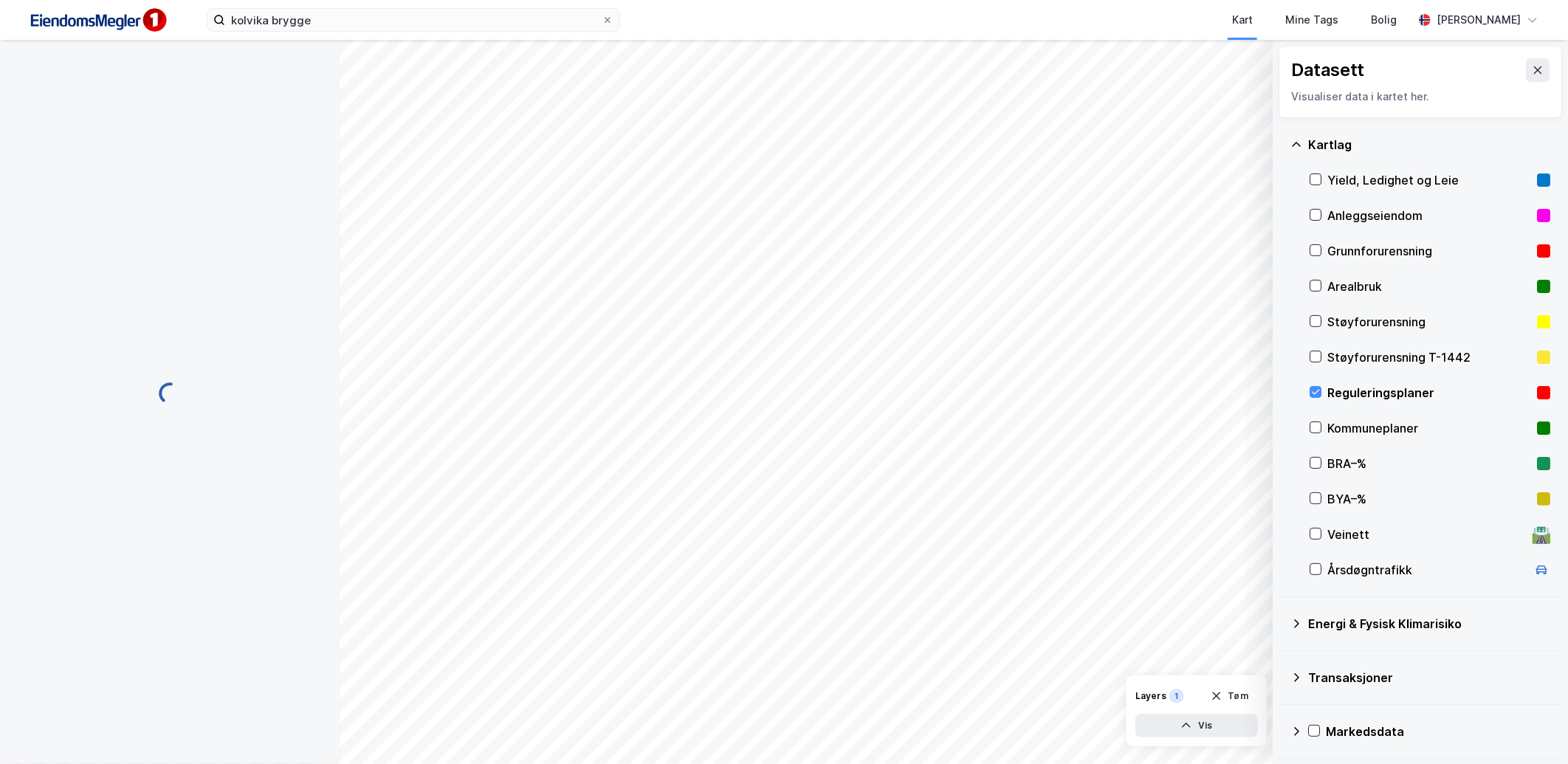
scroll to position [82, 0]
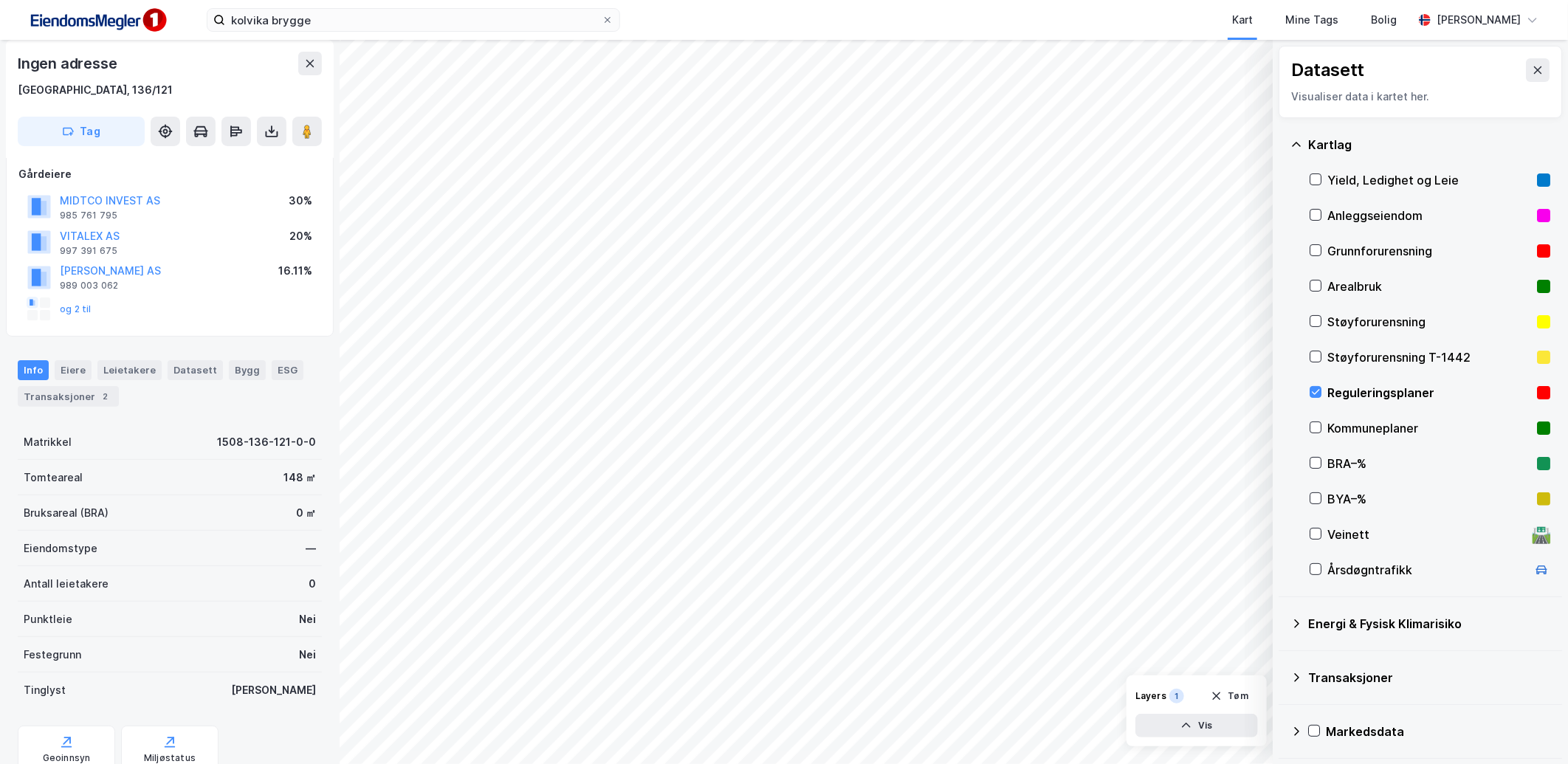
scroll to position [82, 0]
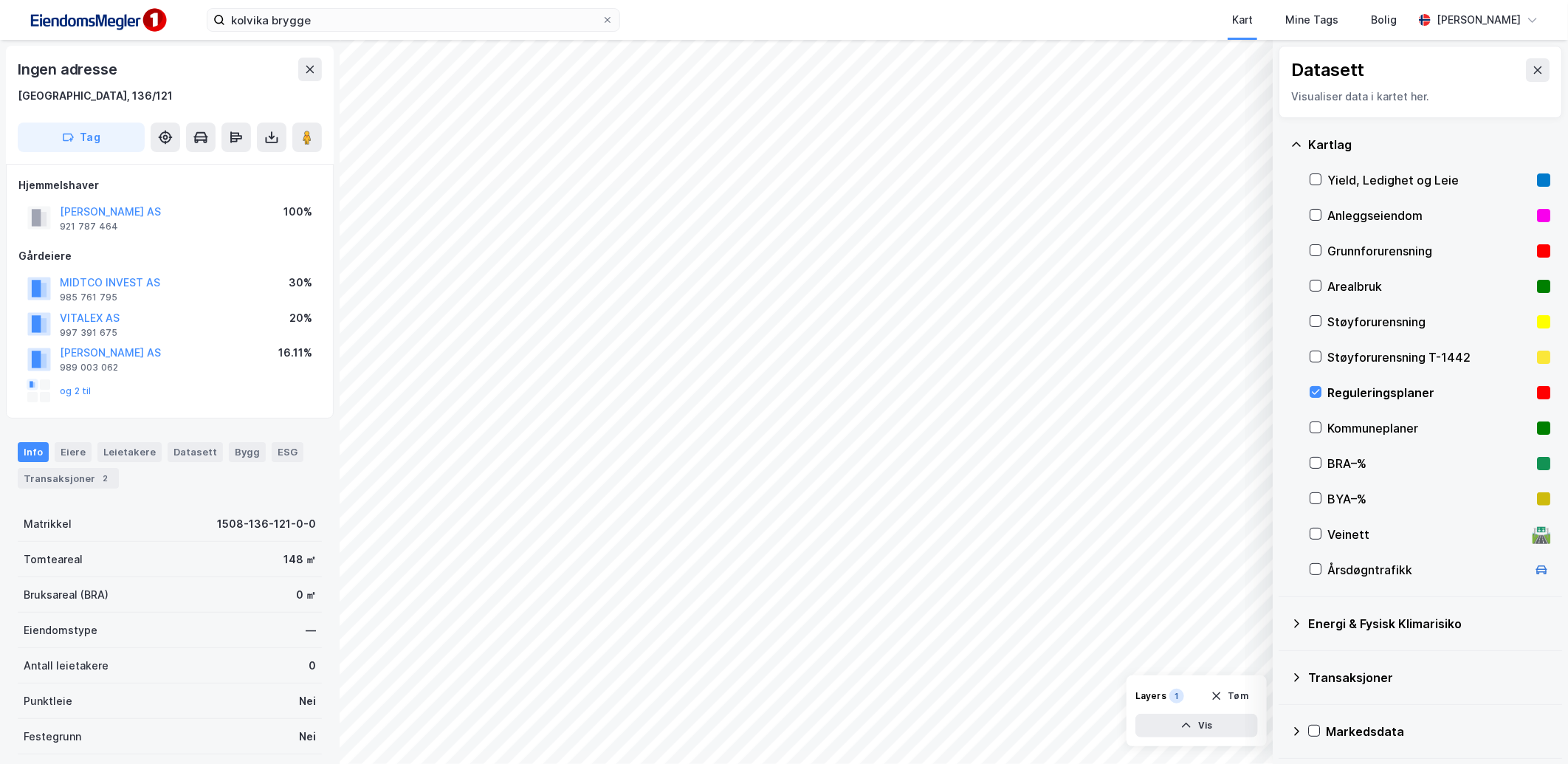
scroll to position [82, 0]
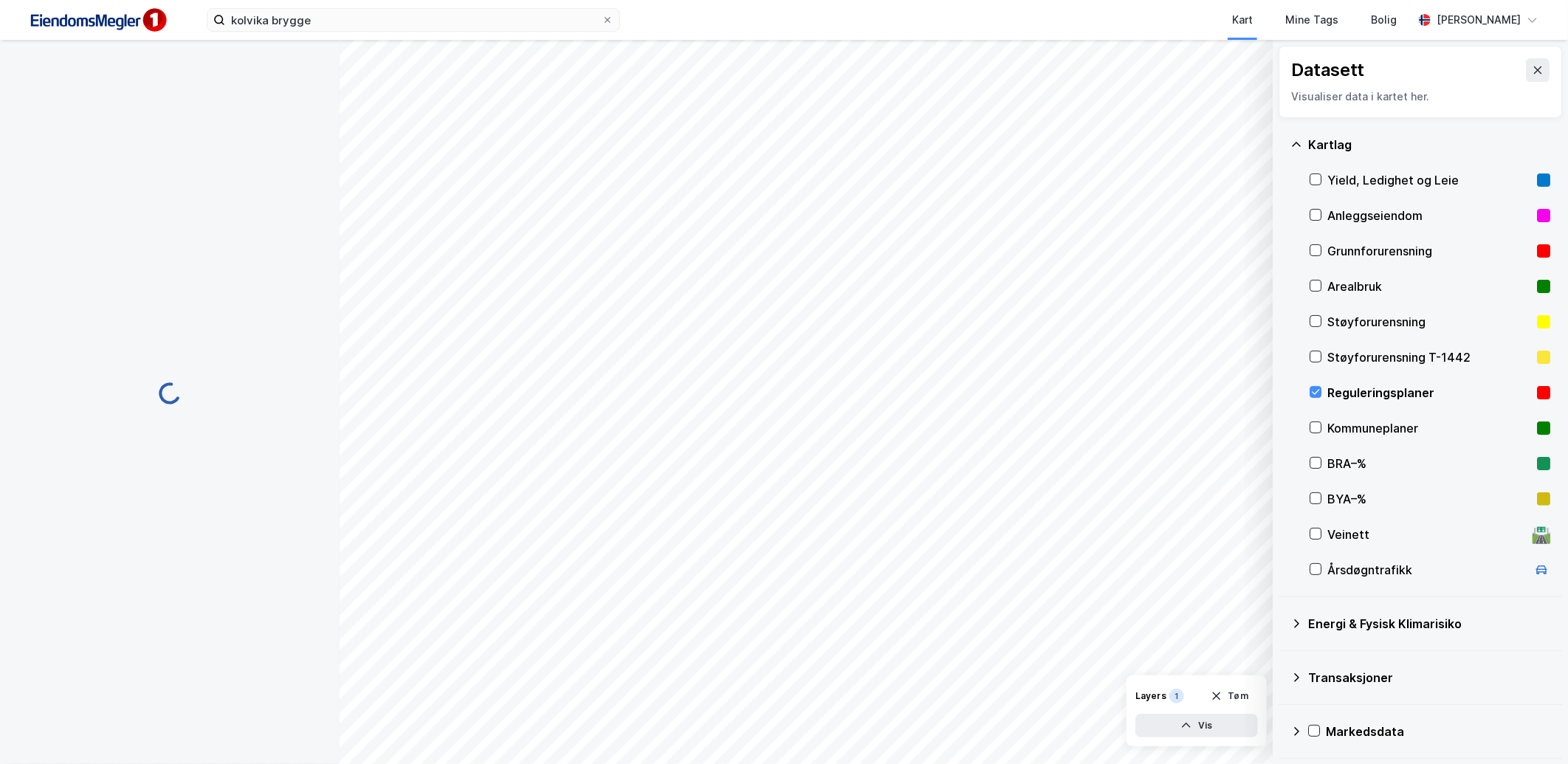
scroll to position [82, 0]
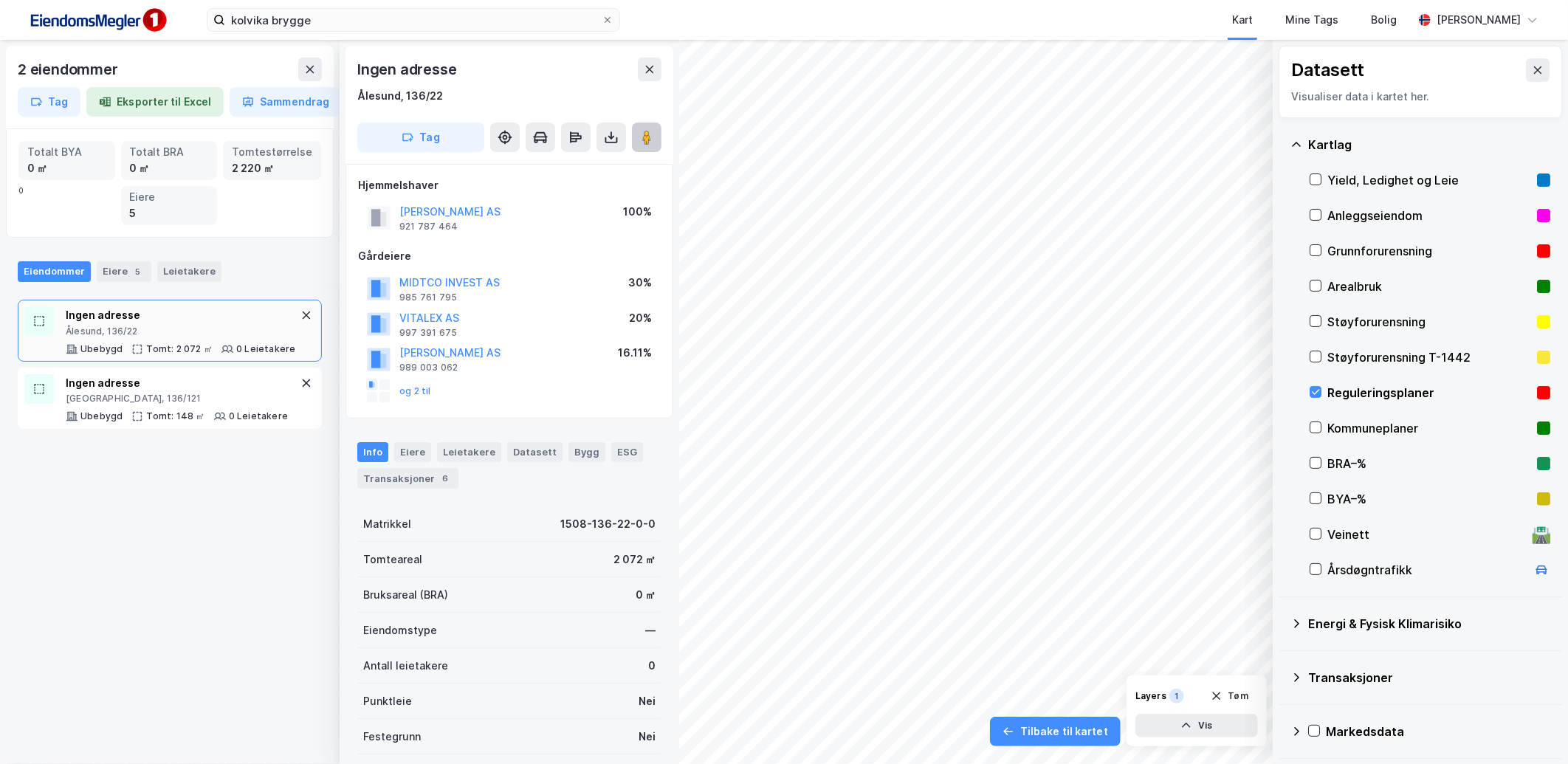
click at [646, 139] on image at bounding box center [647, 138] width 9 height 15
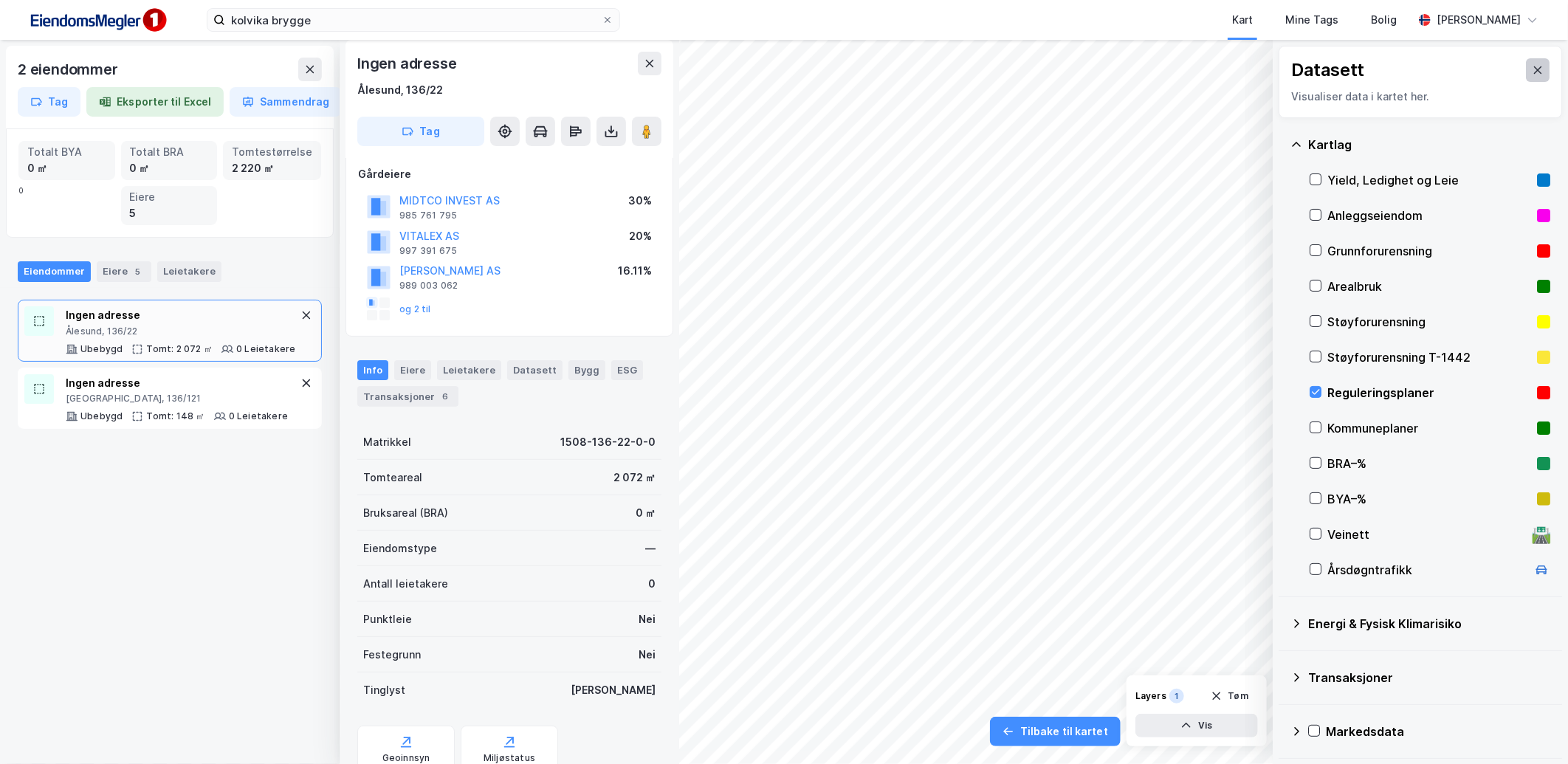
click at [1531, 67] on icon at bounding box center [1537, 70] width 12 height 12
